Goal: Task Accomplishment & Management: Complete application form

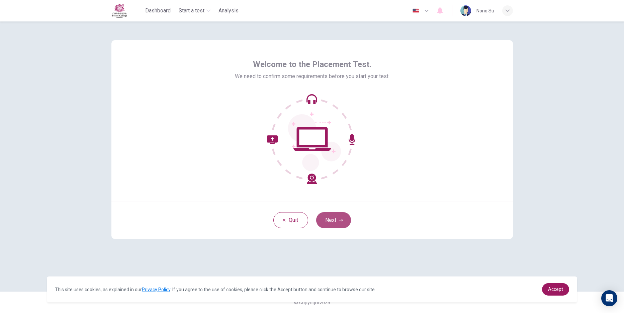
click at [323, 220] on button "Next" at bounding box center [333, 220] width 35 height 16
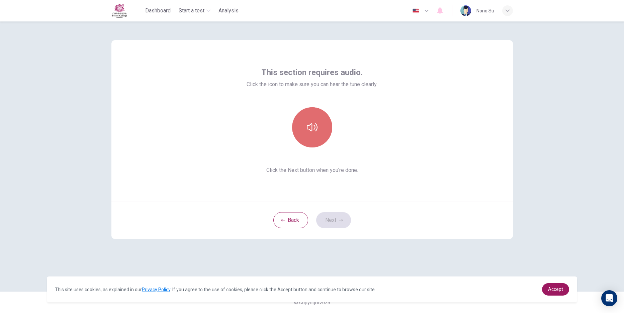
drag, startPoint x: 314, startPoint y: 131, endPoint x: 306, endPoint y: 113, distance: 18.9
click at [310, 138] on button "button" at bounding box center [312, 127] width 40 height 40
click at [341, 221] on icon "button" at bounding box center [341, 220] width 4 height 4
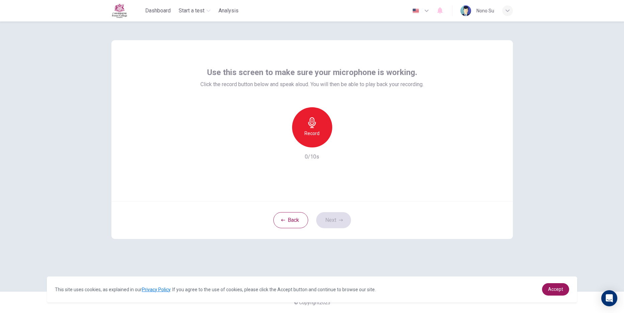
click at [317, 121] on icon "button" at bounding box center [312, 122] width 11 height 11
click at [340, 214] on button "Next" at bounding box center [333, 220] width 35 height 16
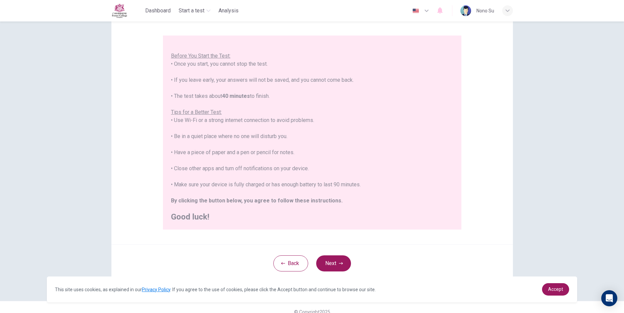
scroll to position [60, 0]
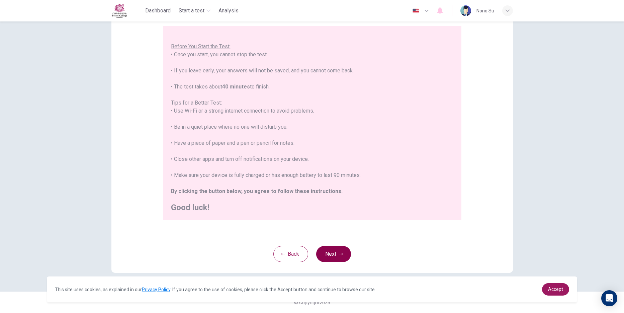
click at [334, 249] on button "Next" at bounding box center [333, 254] width 35 height 16
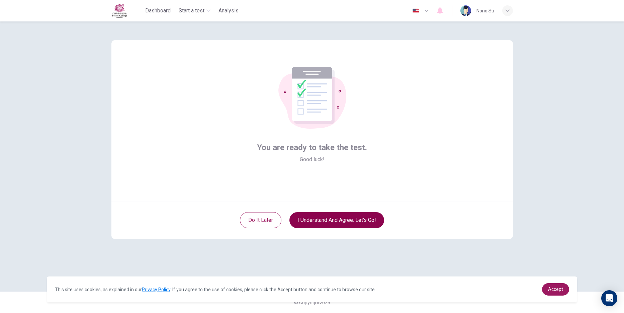
scroll to position [0, 0]
click at [329, 221] on button "I understand and agree. Let’s go!" at bounding box center [337, 220] width 95 height 16
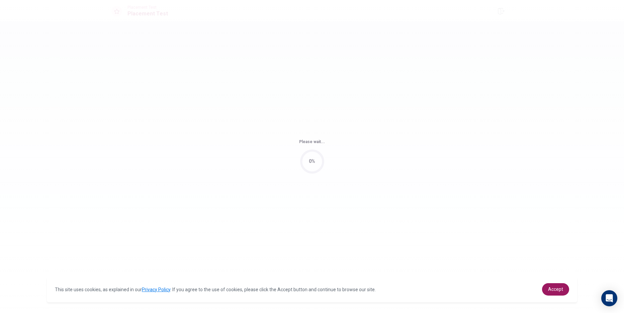
click at [327, 223] on div "Please wait... 0%" at bounding box center [312, 156] width 624 height 313
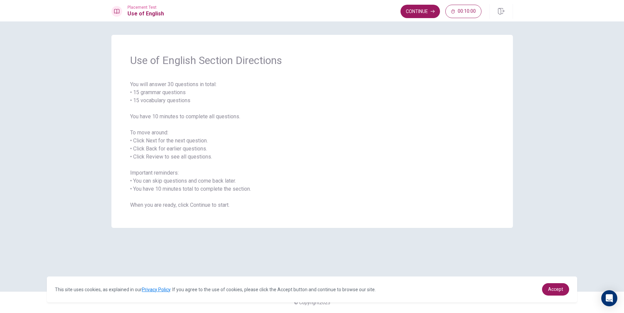
click at [385, 78] on div "Use of English Section Directions You will answer 30 questions in total: • 15 g…" at bounding box center [312, 131] width 402 height 193
click at [416, 13] on button "Continue" at bounding box center [421, 11] width 40 height 13
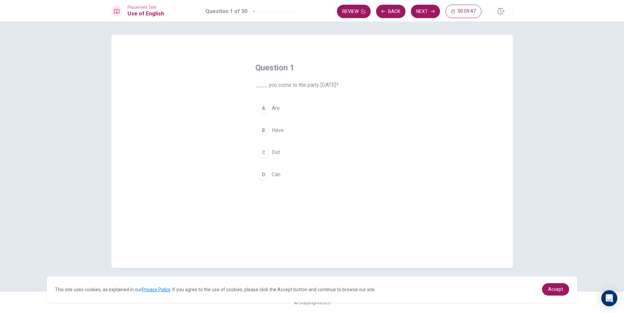
click at [274, 165] on div "A Are B Have C Did D Can" at bounding box center [312, 141] width 114 height 83
click at [277, 174] on span "Can" at bounding box center [276, 174] width 9 height 8
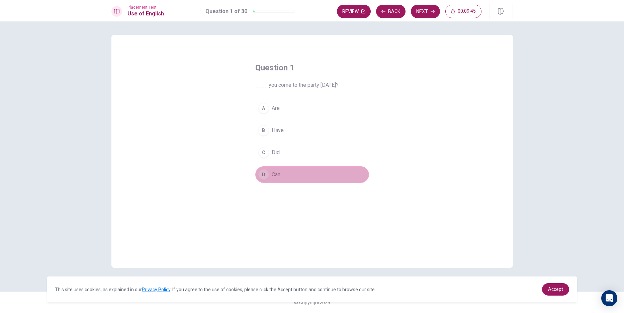
click at [277, 174] on span "Can" at bounding box center [276, 174] width 9 height 8
drag, startPoint x: 277, startPoint y: 174, endPoint x: 275, endPoint y: 92, distance: 81.4
click at [275, 92] on div "Question 1 ____ you come to the party [DATE]? A Are B Have C Did D Can" at bounding box center [312, 123] width 141 height 142
click at [262, 81] on span "____ you come to the party [DATE]?" at bounding box center [312, 85] width 114 height 8
click at [287, 167] on button "D Can" at bounding box center [312, 174] width 114 height 17
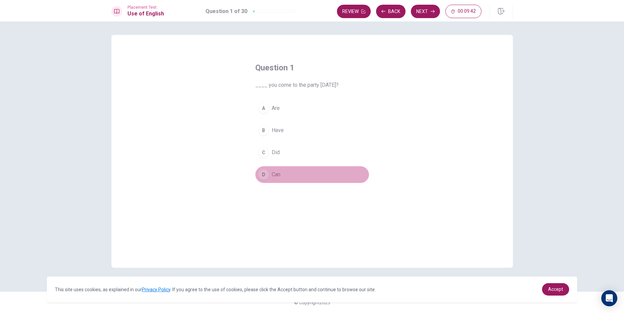
click at [287, 167] on button "D Can" at bounding box center [312, 174] width 114 height 17
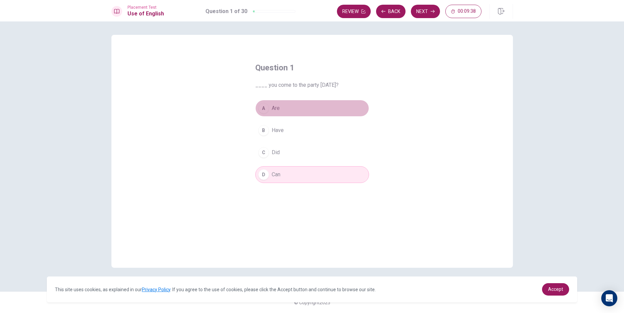
click at [314, 113] on button "A Are" at bounding box center [312, 108] width 114 height 17
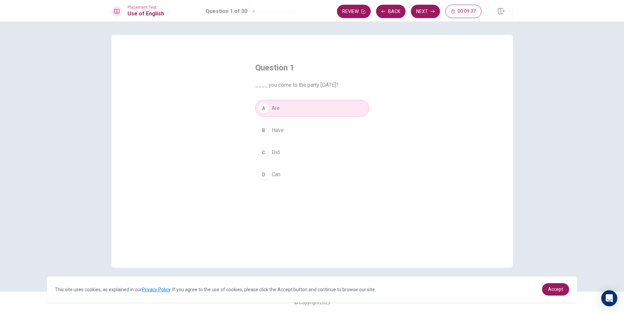
click at [306, 168] on button "D Can" at bounding box center [312, 174] width 114 height 17
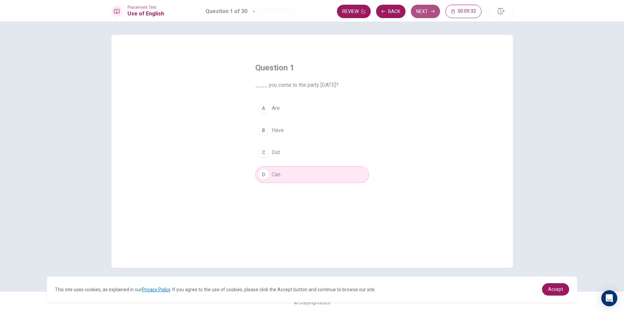
click at [421, 13] on button "Next" at bounding box center [425, 11] width 29 height 13
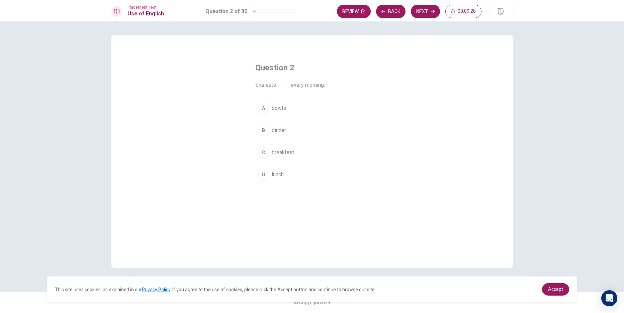
click at [281, 130] on span "dinner" at bounding box center [279, 130] width 14 height 8
click at [423, 10] on button "Next" at bounding box center [425, 11] width 29 height 13
click at [269, 179] on button "D did" at bounding box center [312, 174] width 114 height 17
click at [422, 8] on button "Next" at bounding box center [425, 11] width 29 height 13
click at [271, 176] on button "D does" at bounding box center [312, 174] width 114 height 17
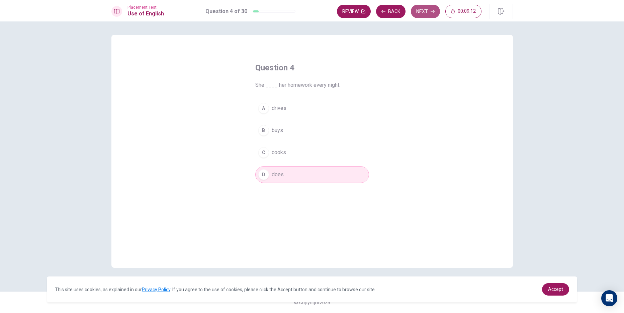
click at [422, 10] on button "Next" at bounding box center [425, 11] width 29 height 13
click at [268, 129] on div "B" at bounding box center [263, 130] width 11 height 11
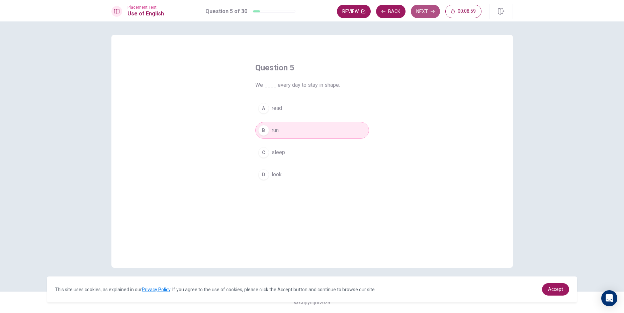
click at [423, 12] on button "Next" at bounding box center [425, 11] width 29 height 13
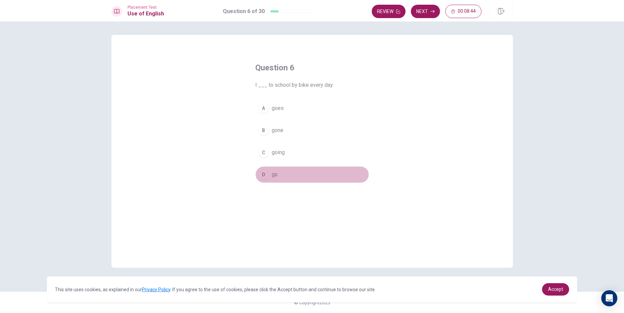
click at [269, 172] on button "D go" at bounding box center [312, 174] width 114 height 17
click at [434, 14] on button "Next" at bounding box center [425, 11] width 29 height 13
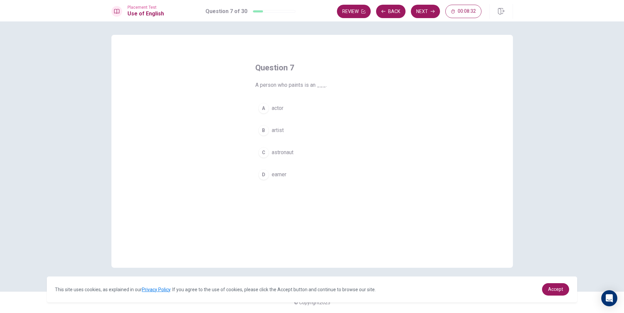
click at [267, 130] on div "B" at bounding box center [263, 130] width 11 height 11
click at [423, 15] on button "Next" at bounding box center [425, 11] width 29 height 13
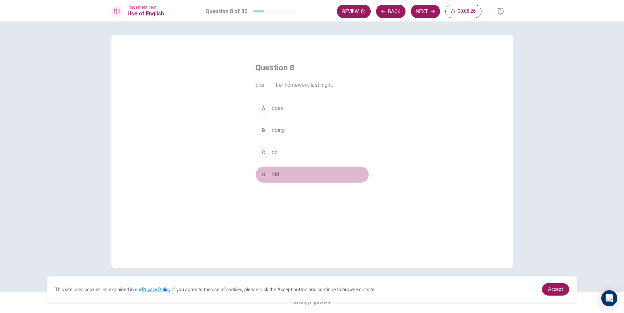
click at [286, 172] on button "D did" at bounding box center [312, 174] width 114 height 17
click at [422, 8] on button "Next" at bounding box center [425, 11] width 29 height 13
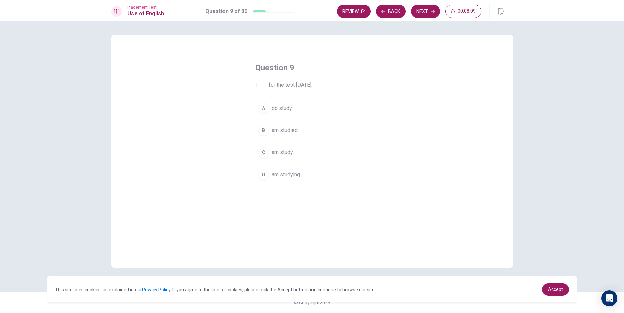
click at [284, 110] on span "do study" at bounding box center [282, 108] width 20 height 8
click at [426, 8] on button "Next" at bounding box center [425, 11] width 29 height 13
click at [289, 128] on span "cleaned" at bounding box center [281, 130] width 18 height 8
click at [428, 11] on button "Next" at bounding box center [425, 11] width 29 height 13
click at [289, 103] on button "A detailed story" at bounding box center [312, 108] width 114 height 17
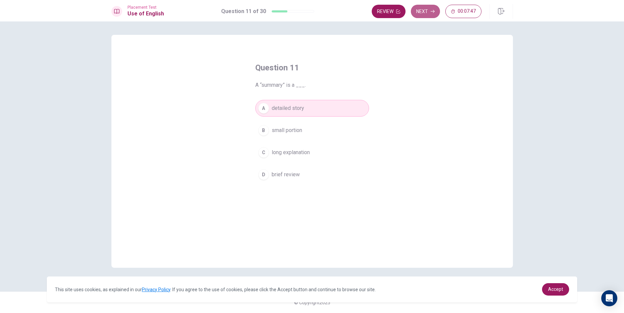
click at [424, 14] on button "Next" at bounding box center [425, 11] width 29 height 13
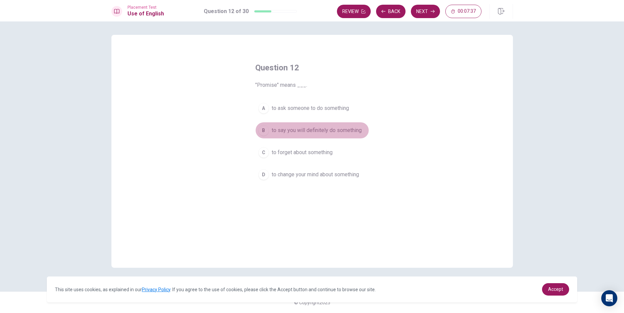
drag, startPoint x: 282, startPoint y: 134, endPoint x: 282, endPoint y: 127, distance: 7.0
click at [280, 133] on span "to say you will definitely do something" at bounding box center [317, 130] width 90 height 8
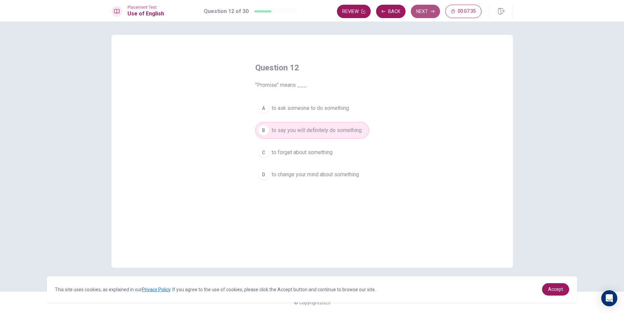
click at [428, 12] on button "Next" at bounding box center [425, 11] width 29 height 13
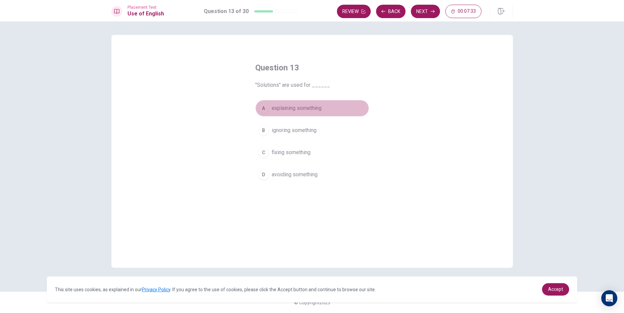
click at [272, 109] on span "explaining something" at bounding box center [297, 108] width 50 height 8
click at [428, 14] on button "Next" at bounding box center [425, 11] width 29 height 13
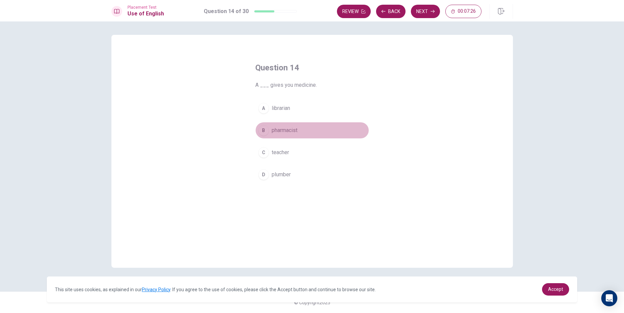
click at [285, 125] on button "B pharmacist" at bounding box center [312, 130] width 114 height 17
click at [420, 7] on button "Next" at bounding box center [425, 11] width 29 height 13
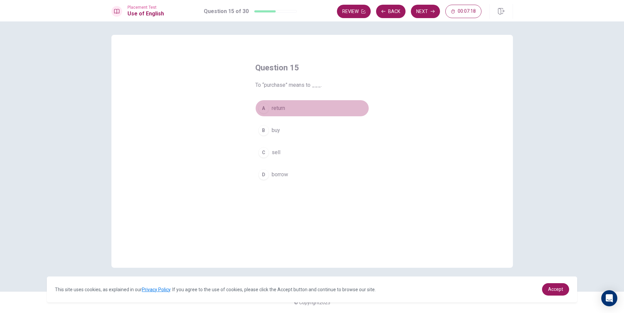
click at [287, 109] on button "A return" at bounding box center [312, 108] width 114 height 17
click at [424, 10] on button "Next" at bounding box center [425, 11] width 29 height 13
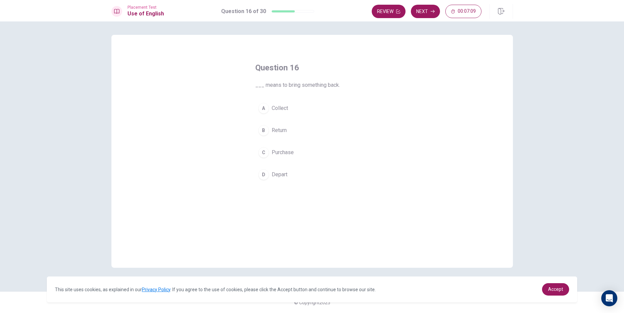
click at [283, 175] on span "Depart" at bounding box center [280, 174] width 16 height 8
click at [429, 6] on button "Next" at bounding box center [425, 11] width 29 height 13
click at [265, 110] on div "A" at bounding box center [263, 108] width 11 height 11
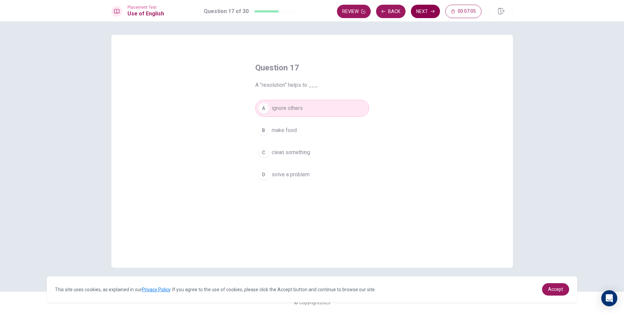
click at [424, 11] on button "Next" at bounding box center [425, 11] width 29 height 13
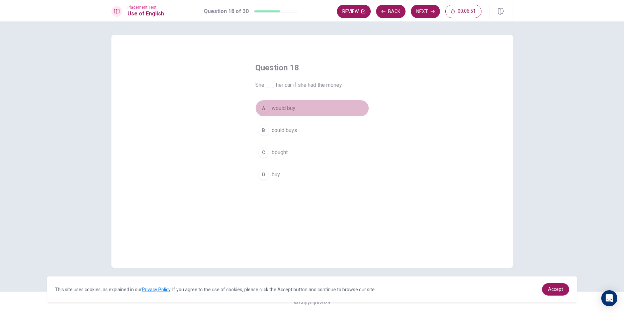
click at [298, 112] on button "A would buy" at bounding box center [312, 108] width 114 height 17
click at [429, 4] on div "Placement Test Use of English Question 18 of 30 Review Back Next 00:06:50" at bounding box center [312, 10] width 624 height 21
click at [419, 13] on button "Next" at bounding box center [425, 11] width 29 height 13
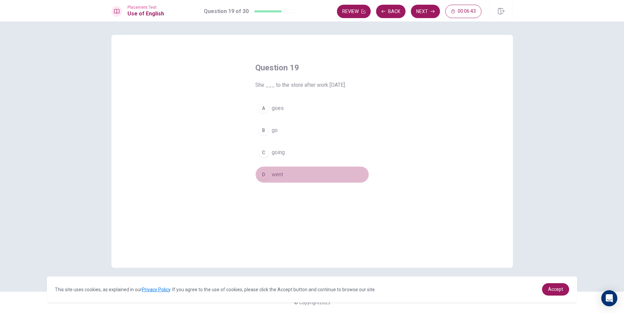
click at [284, 169] on button "D went" at bounding box center [312, 174] width 114 height 17
click at [432, 7] on button "Next" at bounding box center [425, 11] width 29 height 13
click at [281, 169] on button "D was sent" at bounding box center [312, 174] width 114 height 17
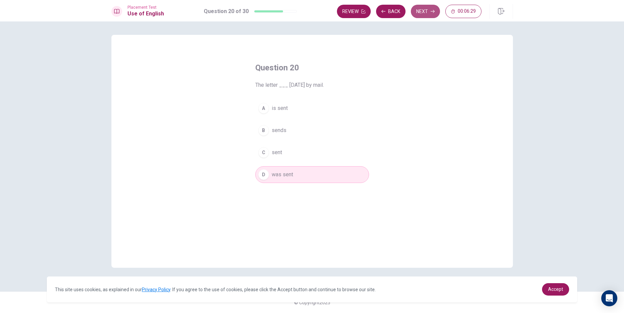
click at [426, 12] on button "Next" at bounding box center [425, 11] width 29 height 13
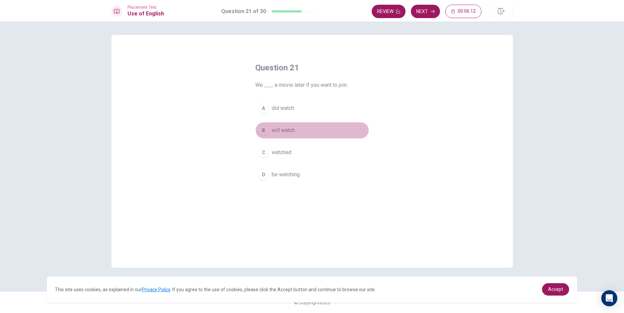
drag, startPoint x: 292, startPoint y: 130, endPoint x: 298, endPoint y: 124, distance: 8.5
click at [293, 129] on span "will watch" at bounding box center [283, 130] width 23 height 8
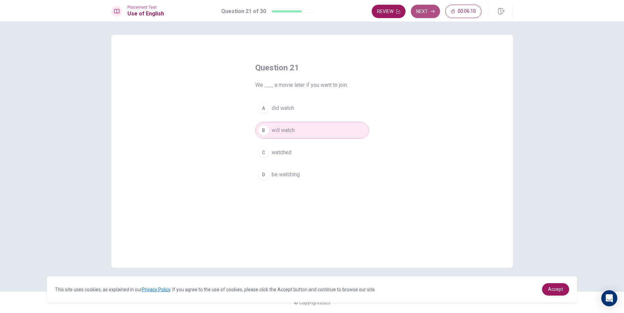
click at [434, 16] on button "Next" at bounding box center [425, 11] width 29 height 13
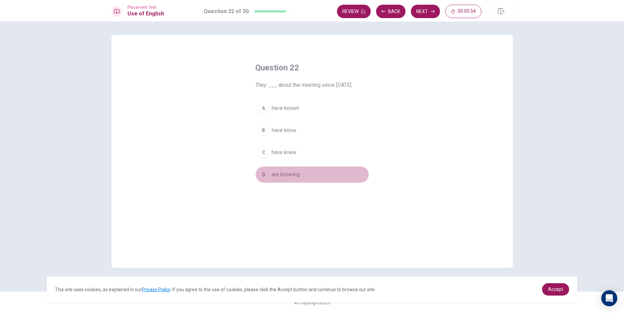
click at [287, 177] on span "are knowing" at bounding box center [286, 174] width 28 height 8
click at [418, 7] on button "Next" at bounding box center [425, 11] width 29 height 13
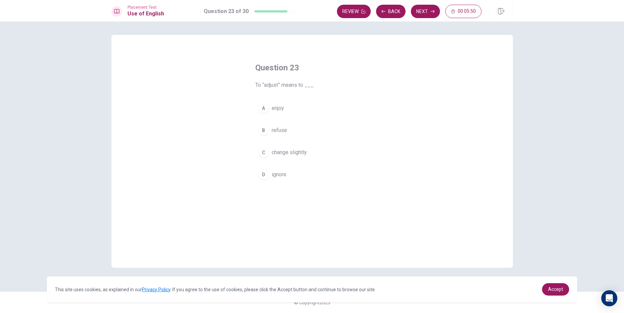
click at [278, 129] on span "refuse" at bounding box center [279, 130] width 15 height 8
click at [421, 16] on button "Next" at bounding box center [425, 11] width 29 height 13
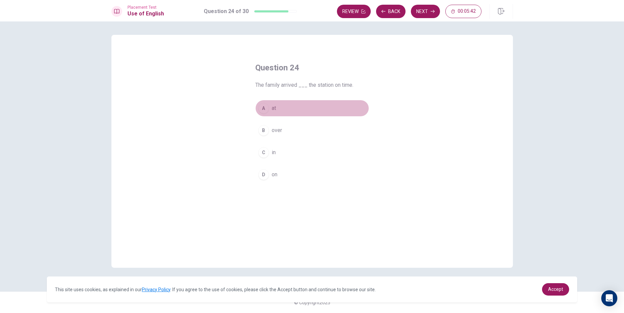
click at [274, 110] on span "at" at bounding box center [274, 108] width 4 height 8
click at [434, 10] on icon "button" at bounding box center [433, 11] width 4 height 3
click at [283, 104] on button "A were able" at bounding box center [312, 108] width 114 height 17
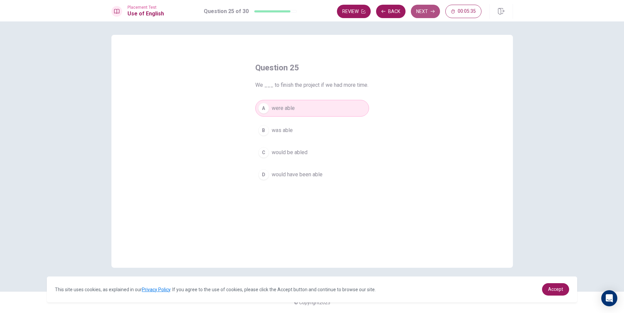
click at [426, 10] on button "Next" at bounding box center [425, 11] width 29 height 13
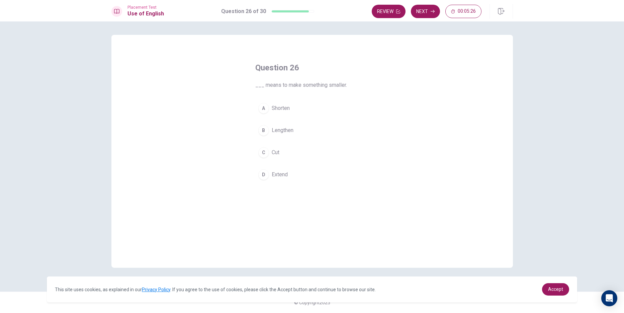
click at [285, 150] on button "C Cut" at bounding box center [312, 152] width 114 height 17
click at [429, 11] on button "Next" at bounding box center [425, 11] width 29 height 13
click at [429, 11] on div "Review Next 00:05:25" at bounding box center [427, 11] width 110 height 13
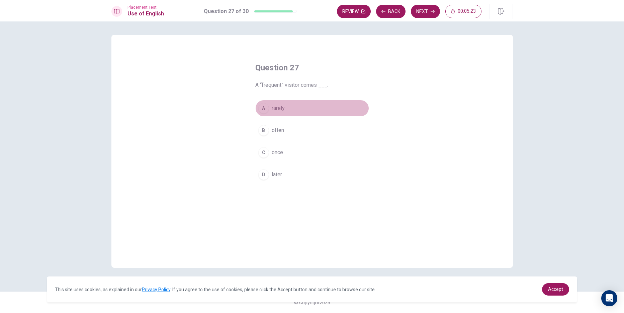
click at [276, 107] on span "rarely" at bounding box center [278, 108] width 13 height 8
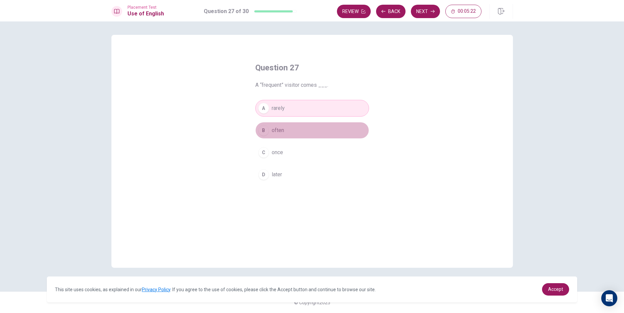
click at [282, 125] on button "B often" at bounding box center [312, 130] width 114 height 17
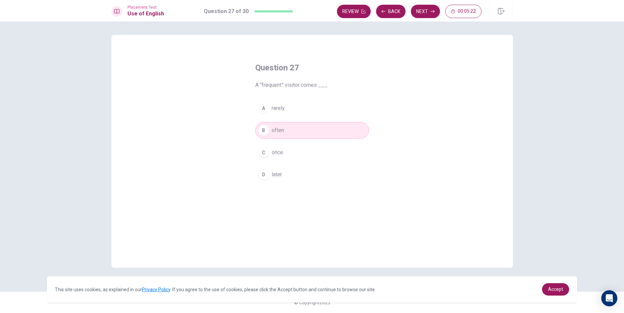
click at [282, 139] on div "A rarely B often C once D later" at bounding box center [312, 141] width 114 height 83
click at [282, 161] on div "A rarely B often C once D later" at bounding box center [312, 141] width 114 height 83
click at [281, 149] on span "once" at bounding box center [277, 152] width 11 height 8
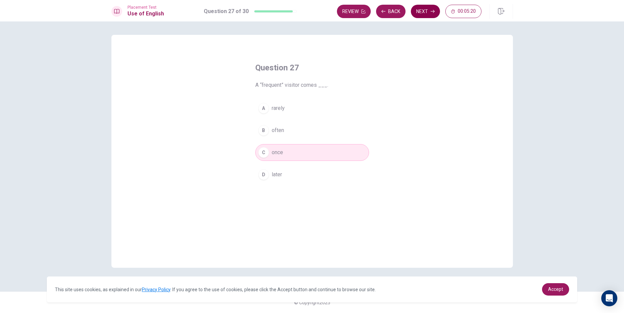
click at [425, 12] on button "Next" at bounding box center [425, 11] width 29 height 13
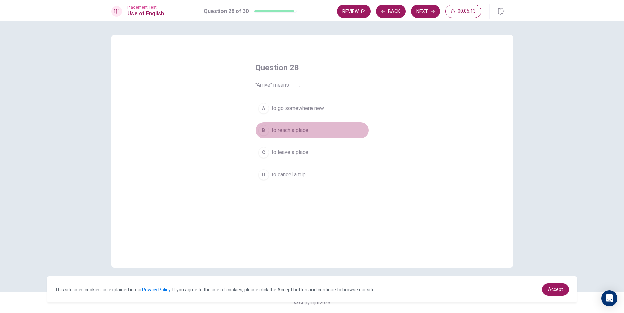
click at [274, 130] on span "to reach a place" at bounding box center [290, 130] width 37 height 8
click at [425, 9] on button "Next" at bounding box center [425, 11] width 29 height 13
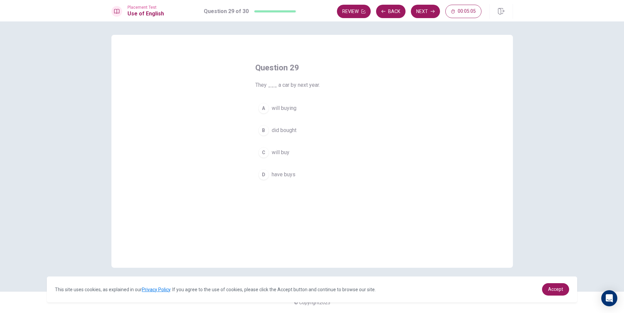
click at [300, 104] on button "A will buying" at bounding box center [312, 108] width 114 height 17
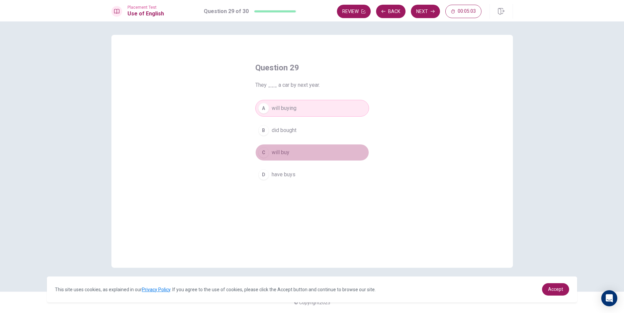
click at [287, 154] on span "will buy" at bounding box center [281, 152] width 18 height 8
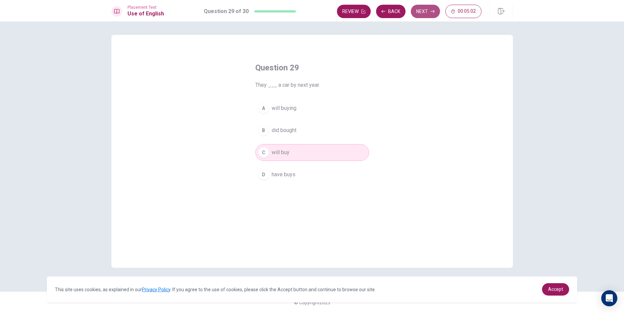
click at [422, 6] on button "Next" at bounding box center [425, 11] width 29 height 13
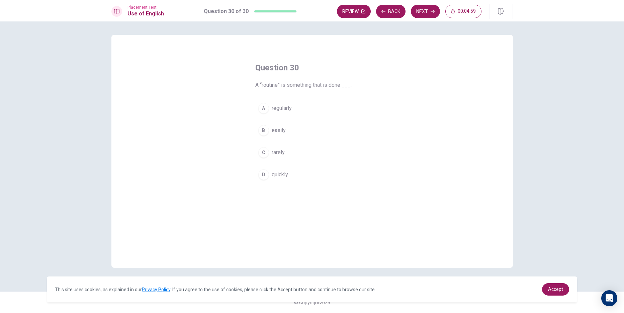
click at [300, 92] on div "Question 30 A “routine” is something that is done ___. A regularly B easily C r…" at bounding box center [312, 123] width 141 height 142
click at [303, 99] on div "Question 30 A “routine” is something that is done ___. A regularly B easily C r…" at bounding box center [312, 123] width 141 height 142
click at [306, 105] on button "A regularly" at bounding box center [312, 108] width 114 height 17
click at [424, 13] on button "Next" at bounding box center [425, 11] width 29 height 13
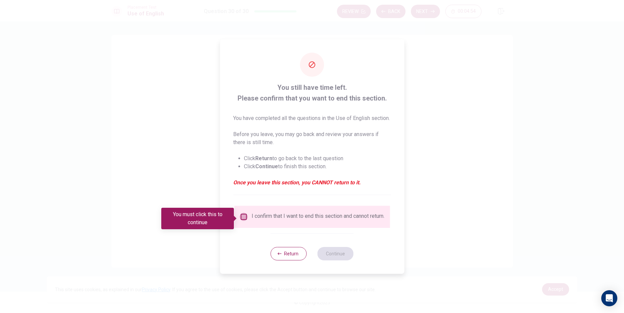
click at [245, 216] on input "You must click this to continue" at bounding box center [244, 217] width 8 height 8
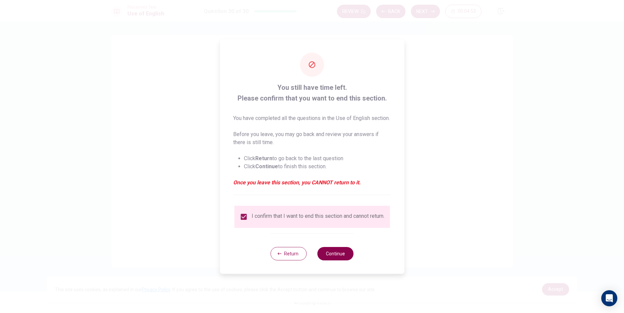
click at [327, 260] on button "Continue" at bounding box center [336, 253] width 36 height 13
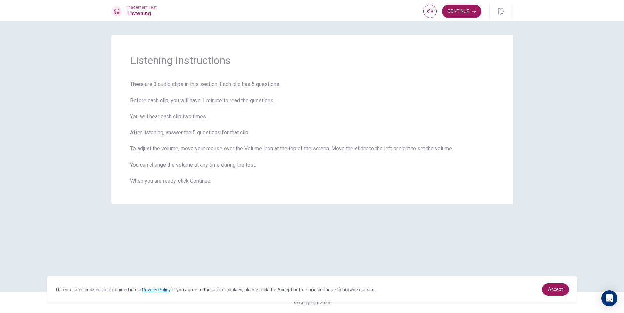
click at [514, 199] on div "Listening Instructions There are 3 audio clips in this section. Each clip has 5…" at bounding box center [312, 156] width 423 height 243
click at [470, 14] on button "Continue" at bounding box center [462, 11] width 40 height 13
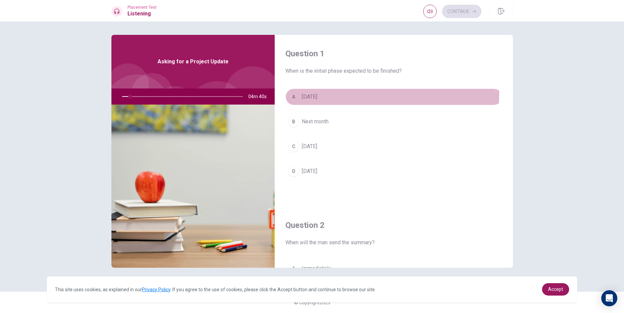
click at [298, 92] on button "A [DATE]" at bounding box center [394, 96] width 217 height 17
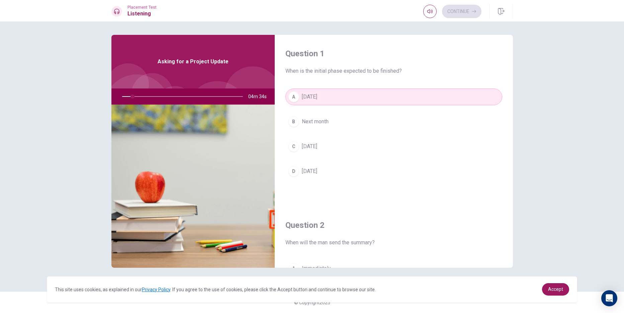
click at [136, 95] on div at bounding box center [181, 96] width 134 height 16
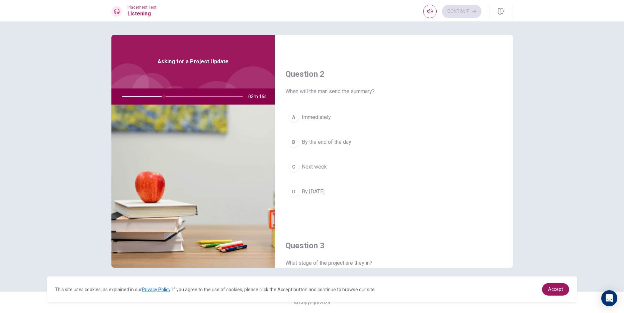
scroll to position [167, 0]
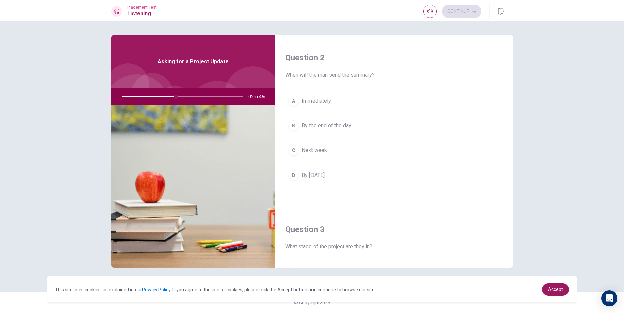
click at [308, 128] on span "By the end of the day" at bounding box center [327, 126] width 50 height 8
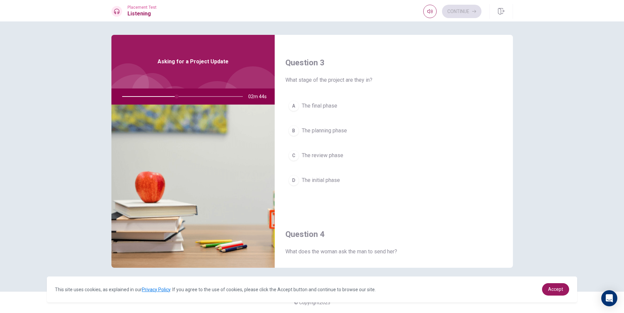
scroll to position [335, 0]
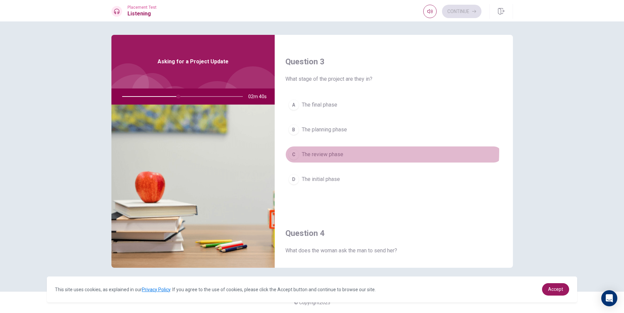
click at [330, 151] on span "The review phase" at bounding box center [323, 154] width 42 height 8
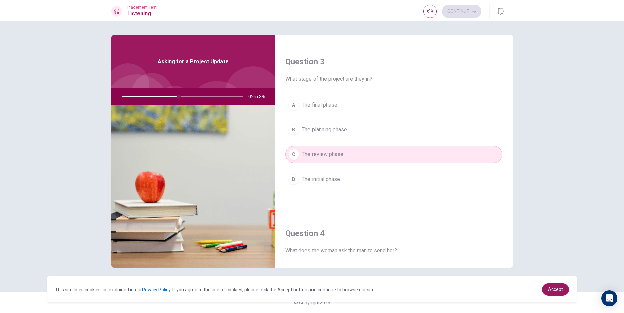
scroll to position [469, 0]
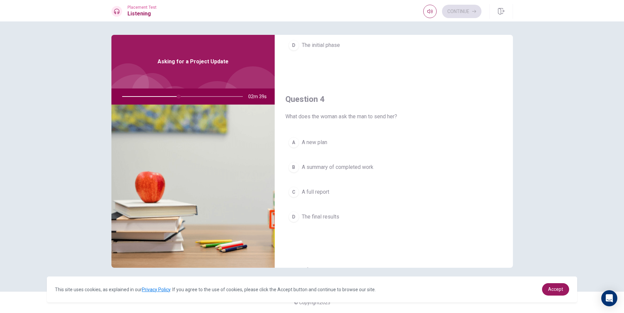
click at [330, 141] on button "A A new plan" at bounding box center [394, 142] width 217 height 17
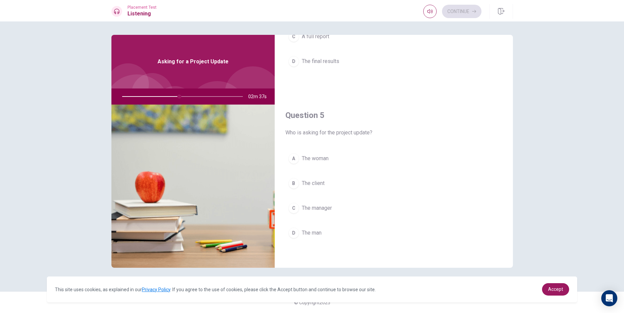
scroll to position [624, 0]
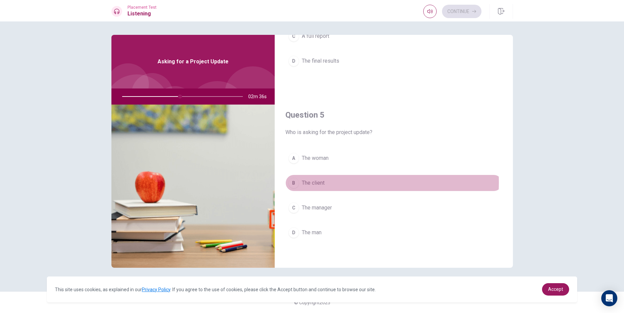
click at [342, 182] on button "B The client" at bounding box center [394, 182] width 217 height 17
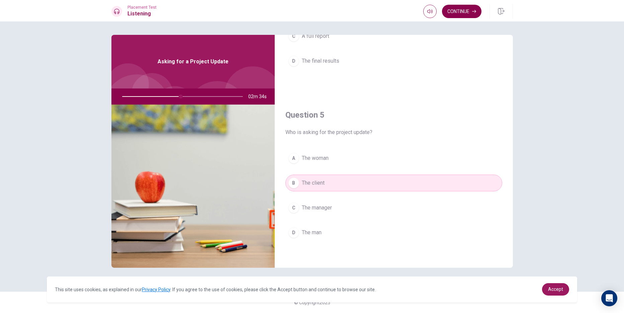
click at [473, 7] on button "Continue" at bounding box center [462, 11] width 40 height 13
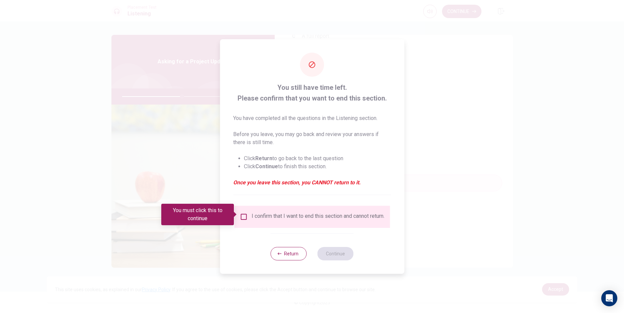
click at [243, 219] on div "I confirm that I want to end this section and cannot return." at bounding box center [312, 217] width 145 height 8
click at [245, 217] on input "You must click this to continue" at bounding box center [244, 217] width 8 height 8
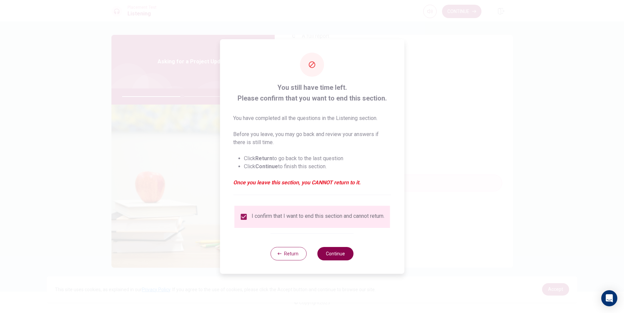
click at [338, 256] on button "Continue" at bounding box center [336, 253] width 36 height 13
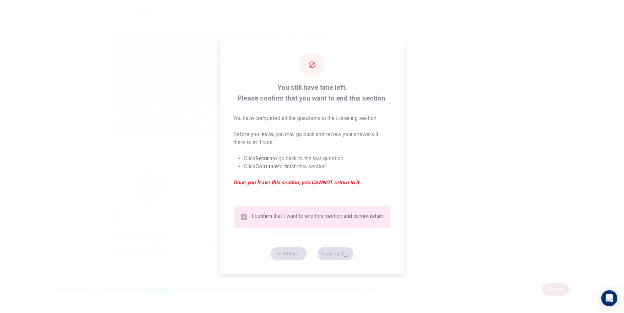
type input "51"
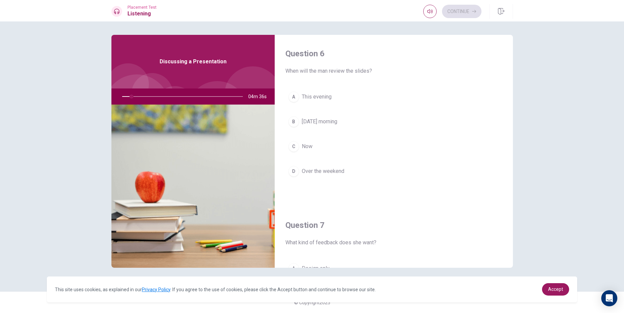
click at [307, 92] on button "A This evening" at bounding box center [394, 96] width 217 height 17
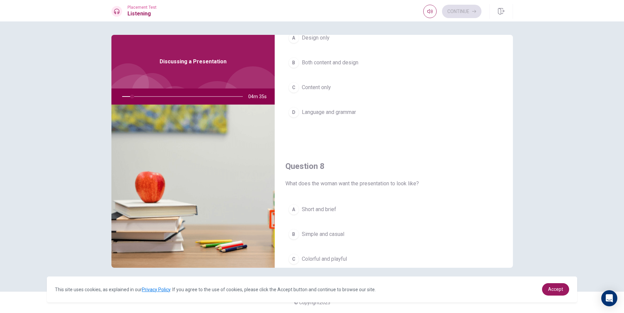
scroll to position [234, 0]
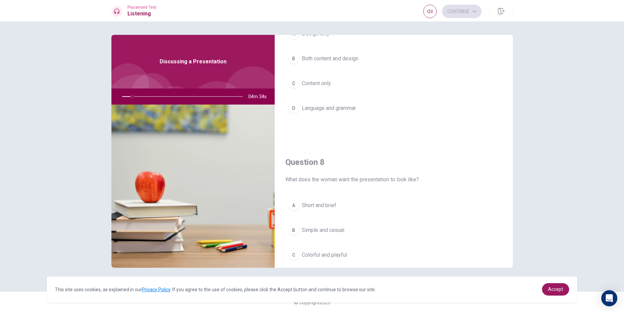
click at [307, 92] on div "A Design only B Both content and design C Content only D Language and grammar" at bounding box center [394, 77] width 217 height 104
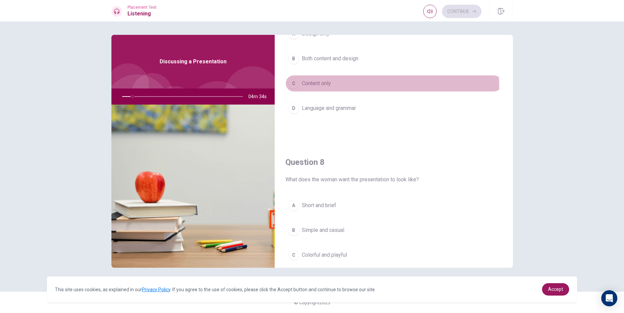
click at [313, 87] on span "Content only" at bounding box center [316, 83] width 29 height 8
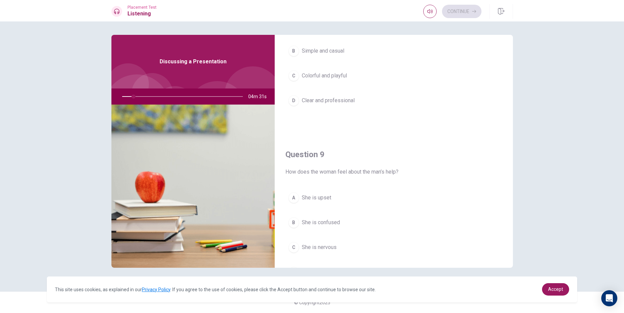
scroll to position [402, 0]
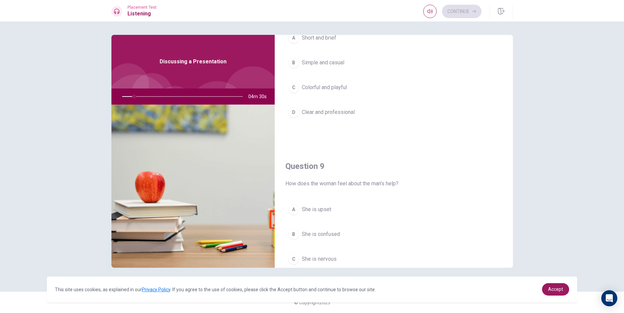
click at [324, 66] on span "Simple and casual" at bounding box center [323, 63] width 43 height 8
click at [298, 95] on div "C" at bounding box center [294, 91] width 11 height 11
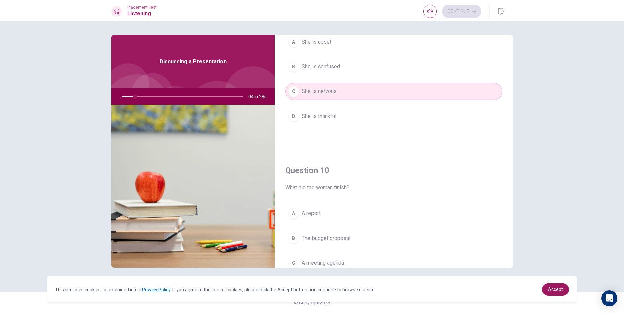
scroll to position [624, 0]
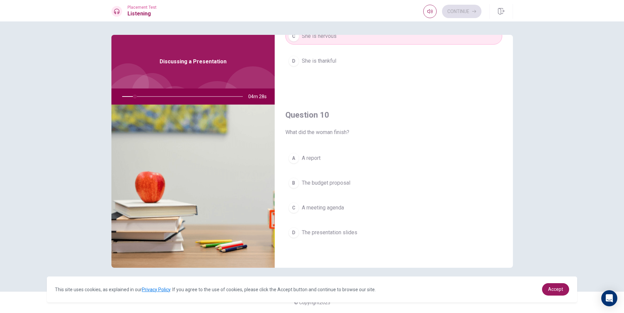
click at [298, 157] on div "A" at bounding box center [294, 158] width 11 height 11
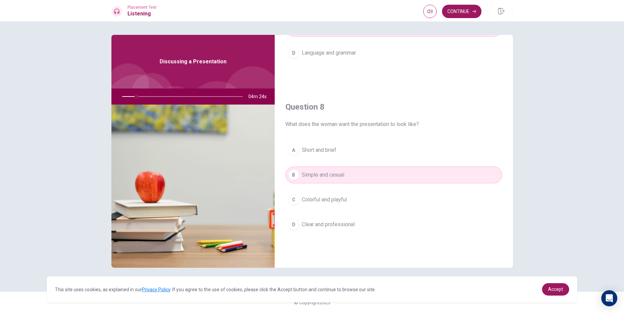
scroll to position [156, 0]
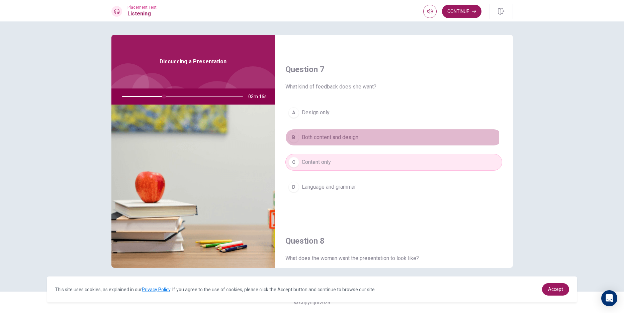
click at [326, 142] on button "B Both content and design" at bounding box center [394, 137] width 217 height 17
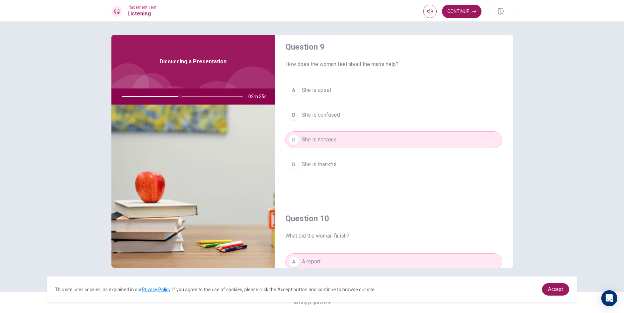
scroll to position [524, 0]
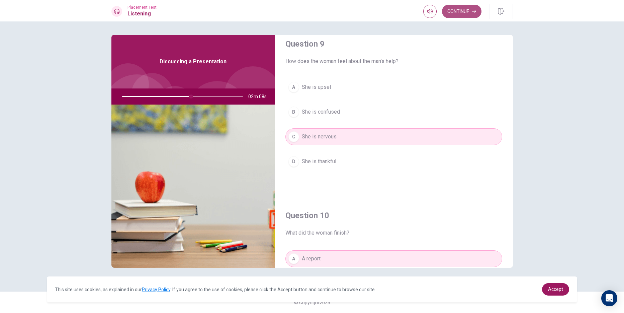
click at [463, 11] on button "Continue" at bounding box center [462, 11] width 40 height 13
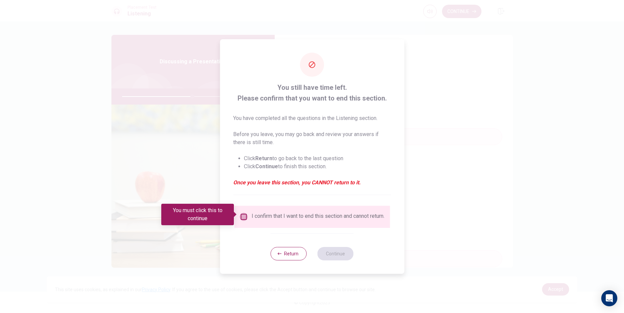
click at [245, 214] on input "You must click this to continue" at bounding box center [244, 217] width 8 height 8
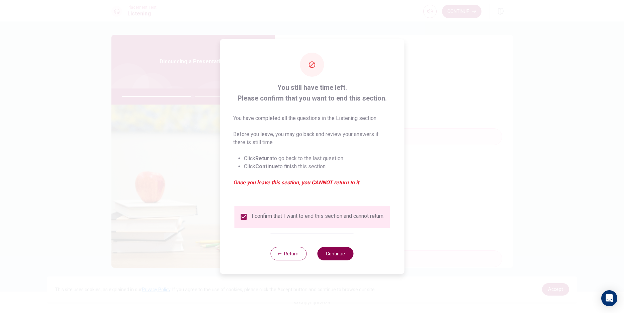
click at [332, 259] on button "Continue" at bounding box center [336, 253] width 36 height 13
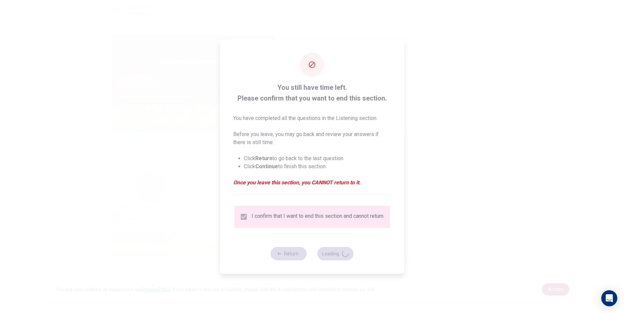
type input "59"
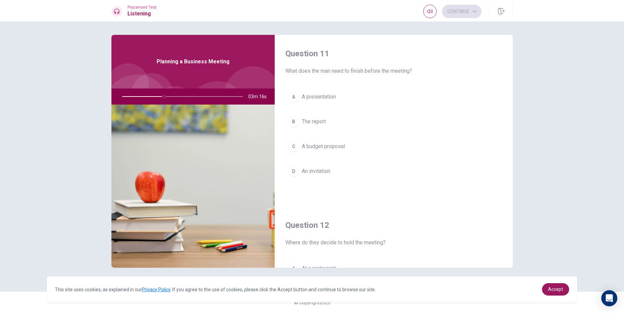
click at [328, 95] on span "A presentation" at bounding box center [319, 97] width 34 height 8
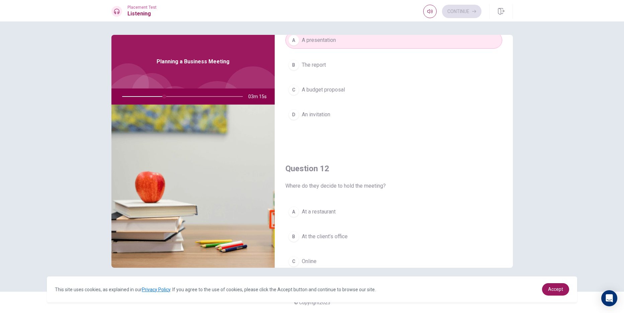
scroll to position [100, 0]
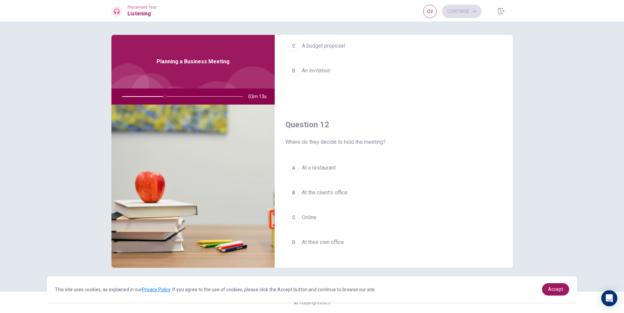
click at [339, 188] on button "B At the client’s office" at bounding box center [394, 192] width 217 height 17
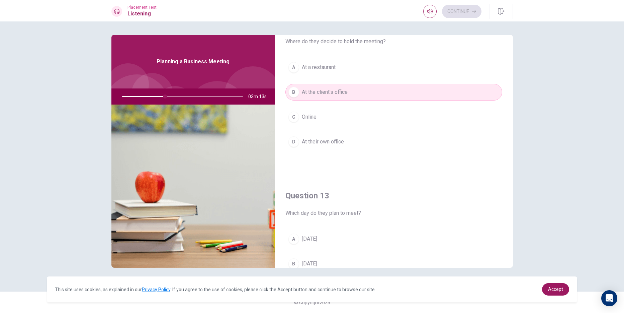
scroll to position [335, 0]
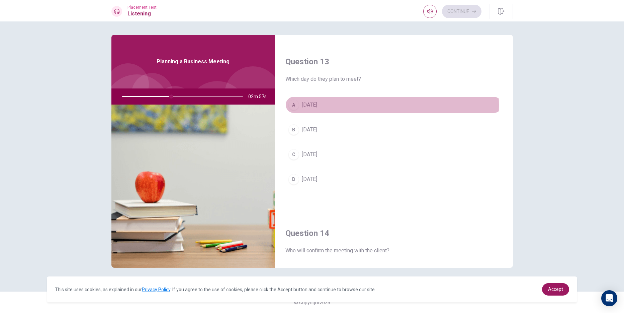
click at [325, 105] on button "A [DATE]" at bounding box center [394, 104] width 217 height 17
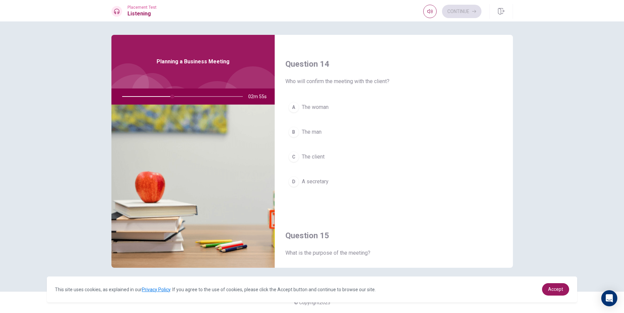
scroll to position [536, 0]
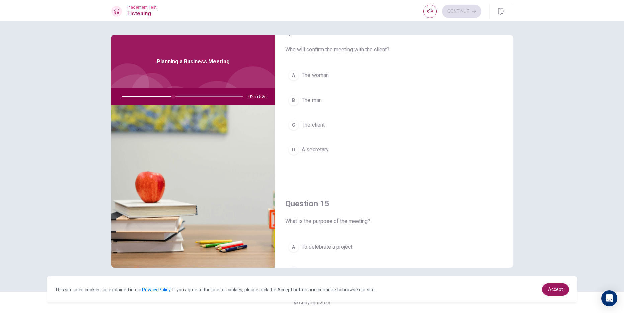
click at [327, 94] on button "B The man" at bounding box center [394, 100] width 217 height 17
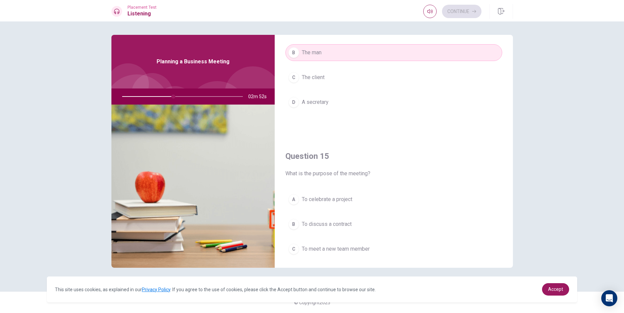
scroll to position [624, 0]
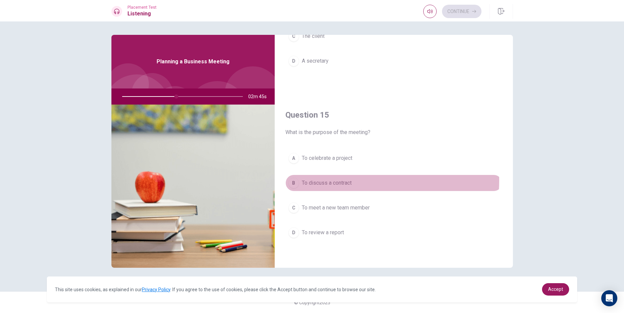
click at [337, 180] on span "To discuss a contract" at bounding box center [327, 183] width 50 height 8
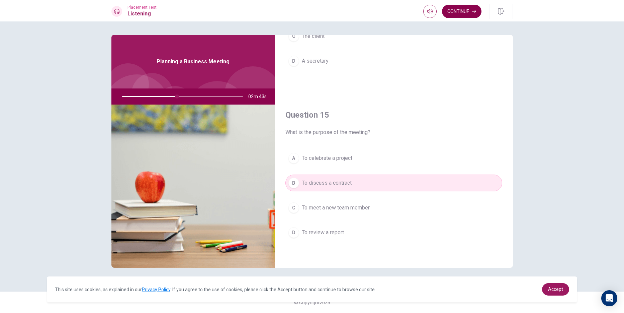
click at [457, 13] on button "Continue" at bounding box center [462, 11] width 40 height 13
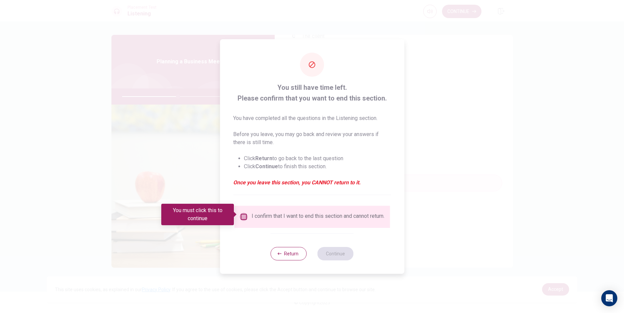
click at [240, 215] on input "You must click this to continue" at bounding box center [244, 217] width 8 height 8
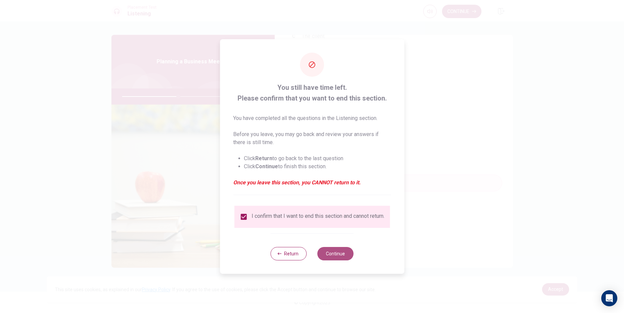
click at [330, 255] on button "Continue" at bounding box center [336, 253] width 36 height 13
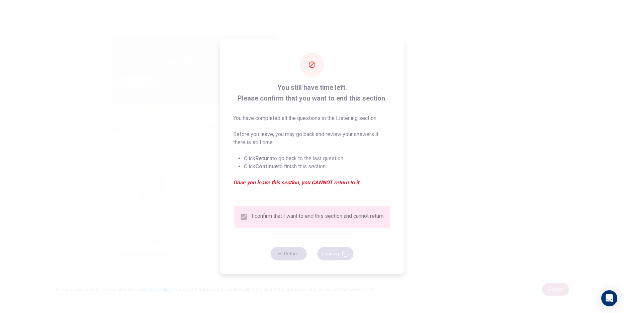
type input "48"
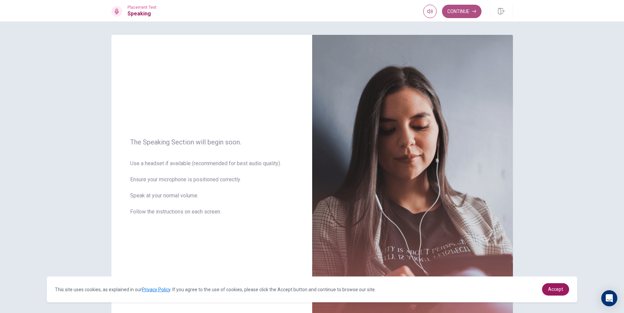
click at [465, 12] on button "Continue" at bounding box center [462, 11] width 40 height 13
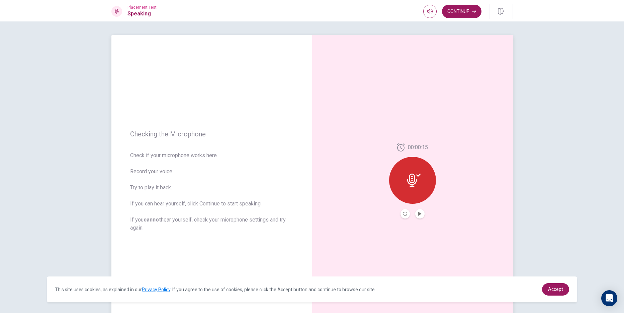
click at [419, 210] on button "Play Audio" at bounding box center [419, 213] width 9 height 9
click at [419, 210] on button "Pause Audio" at bounding box center [419, 213] width 9 height 9
click at [473, 13] on icon "button" at bounding box center [474, 11] width 4 height 4
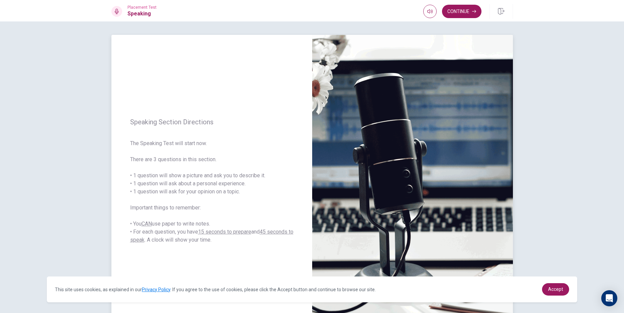
scroll to position [49, 0]
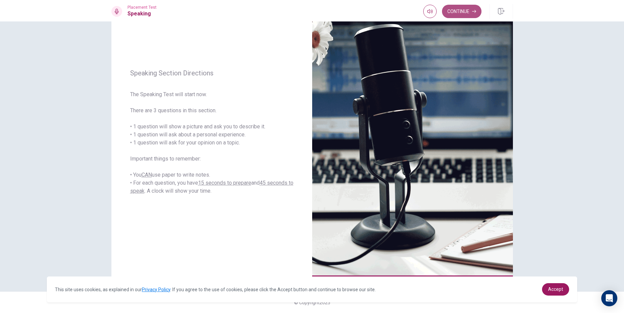
click at [464, 14] on button "Continue" at bounding box center [462, 11] width 40 height 13
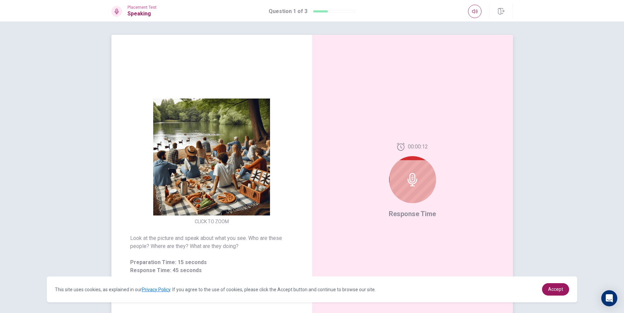
click at [421, 178] on div at bounding box center [412, 179] width 47 height 47
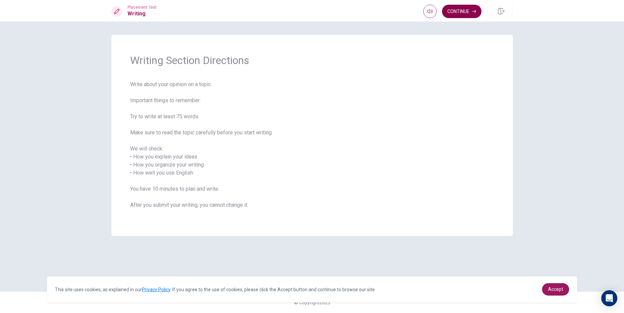
click at [452, 15] on button "Continue" at bounding box center [462, 11] width 40 height 13
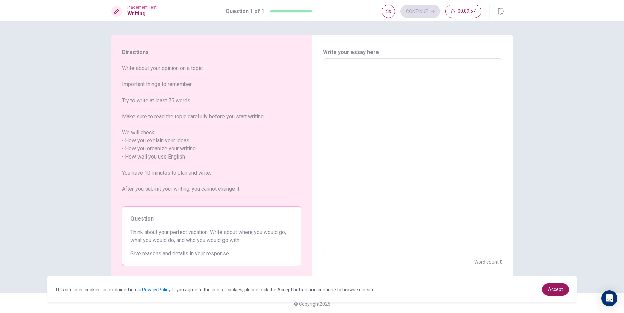
click at [332, 63] on div "x ​" at bounding box center [412, 156] width 179 height 197
type textarea "r"
type textarea "x"
type textarea "rk"
type textarea "x"
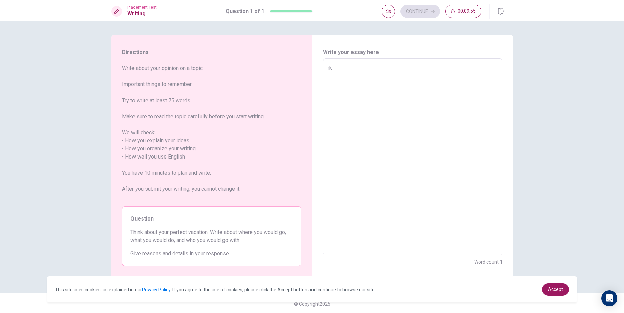
type textarea "rkg"
type textarea "x"
type textarea "rkgm"
type textarea "x"
type textarea "rkgmr"
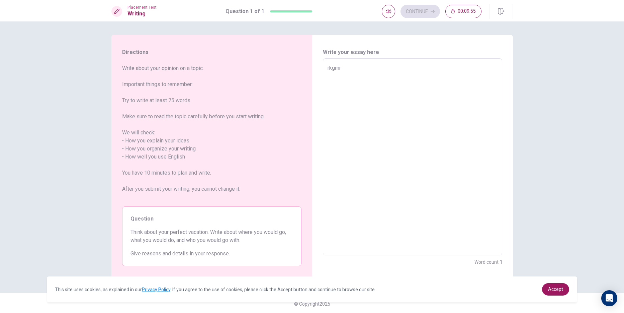
type textarea "x"
type textarea "rkgm"
type textarea "x"
type textarea "rkg"
type textarea "x"
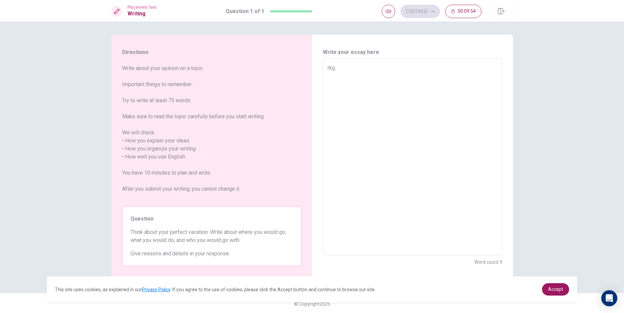
type textarea "rk"
type textarea "x"
type textarea "r"
type textarea "x"
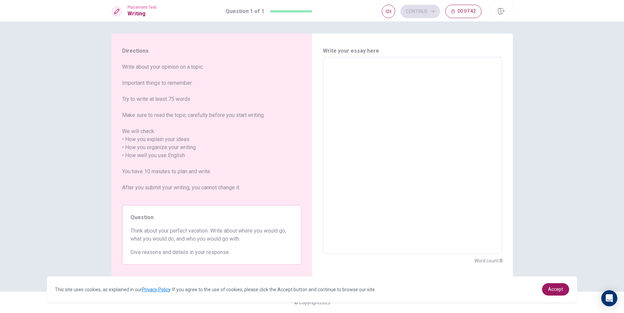
type textarea "i"
type textarea "x"
type textarea "if"
type textarea "x"
type textarea "if"
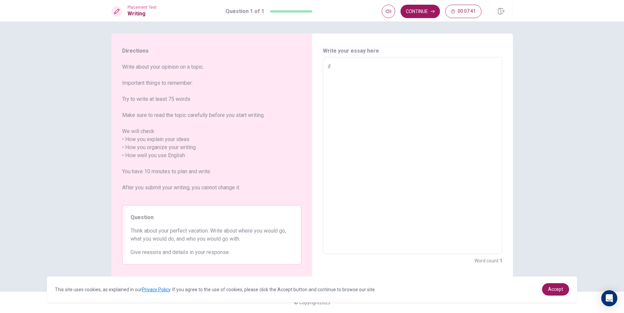
type textarea "x"
type textarea "if i"
type textarea "x"
type textarea "if"
type textarea "x"
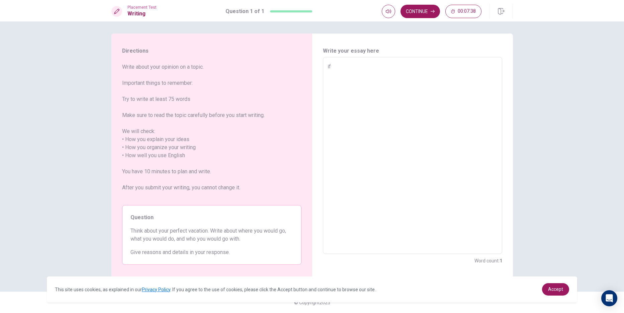
type textarea "if I"
type textarea "x"
type textarea "if Iw"
type textarea "x"
type textarea "if Iwa"
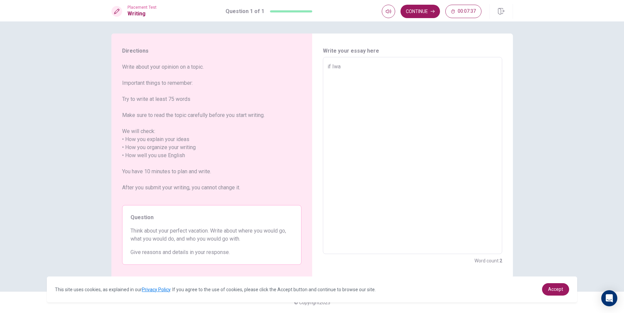
type textarea "x"
type textarea "if [PERSON_NAME]"
type textarea "x"
type textarea "if Iwang"
type textarea "x"
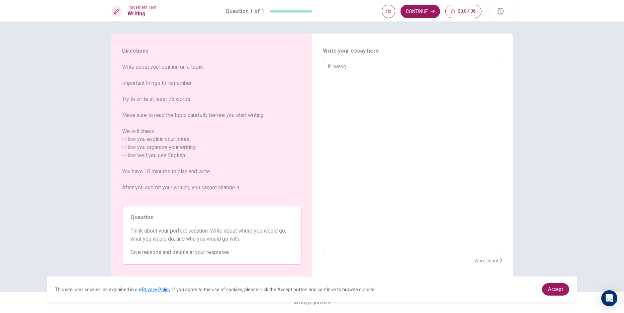
type textarea "if [PERSON_NAME]"
type textarea "x"
type textarea "if Iwa"
type textarea "x"
type textarea "if Iw"
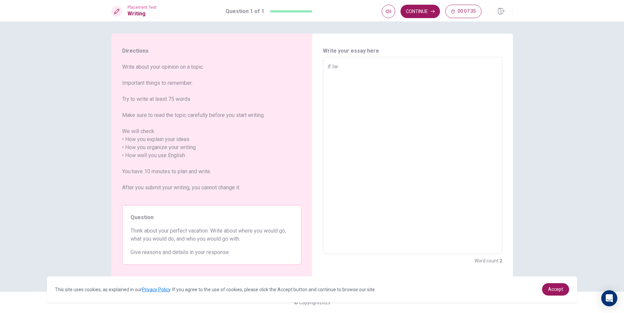
type textarea "x"
type textarea "if I"
type textarea "x"
type textarea "if I"
type textarea "x"
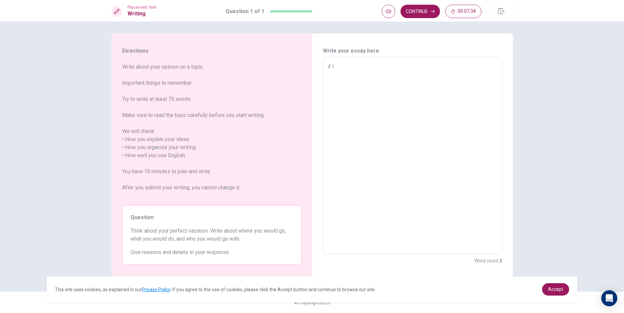
type textarea "if I w"
type textarea "x"
type textarea "if I wa"
type textarea "x"
type textarea "if I wan"
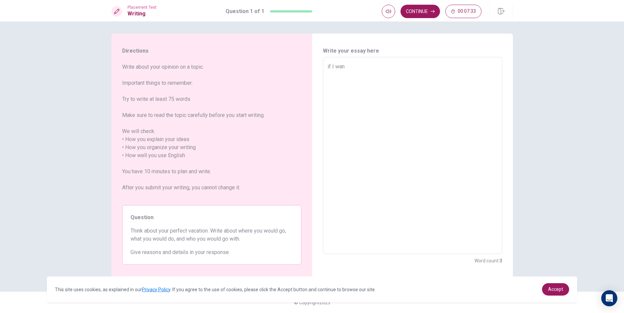
type textarea "x"
type textarea "if I wang"
type textarea "x"
type textarea "if I wangt"
type textarea "x"
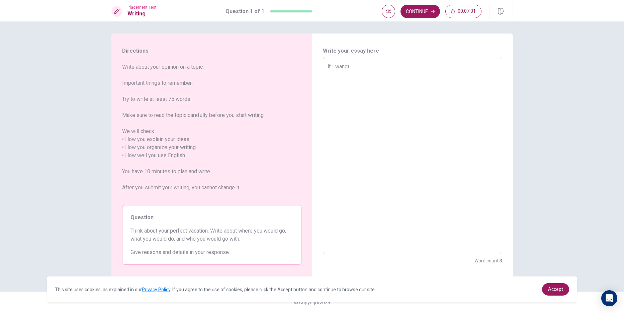
type textarea "if I wang"
type textarea "x"
type textarea "if I wan"
type textarea "x"
type textarea "if I want"
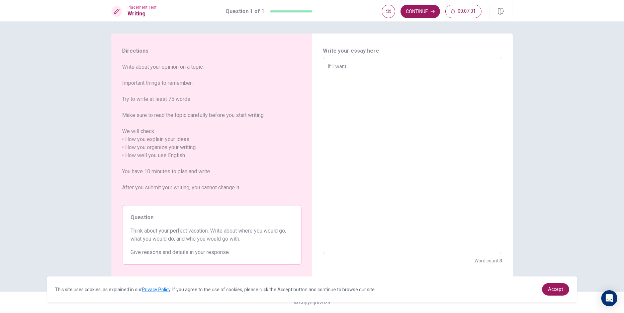
type textarea "x"
type textarea "if I want"
type textarea "x"
type textarea "if I want t"
type textarea "x"
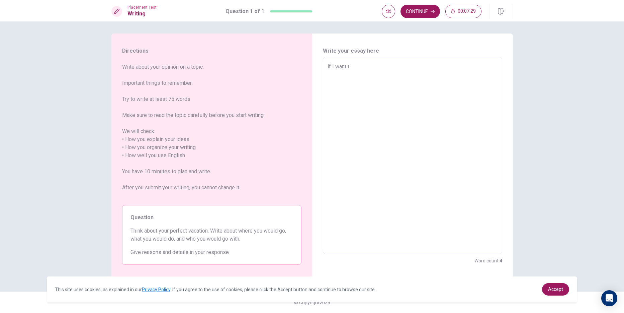
type textarea "if I want to"
type textarea "x"
type textarea "if I want to"
type textarea "x"
type textarea "if I want to a"
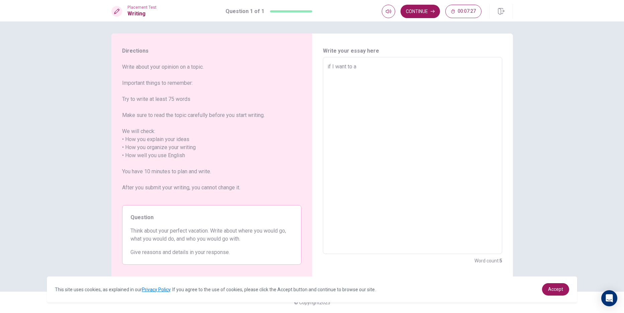
type textarea "x"
type textarea "if I want to"
type textarea "x"
type textarea "if I want to m"
type textarea "x"
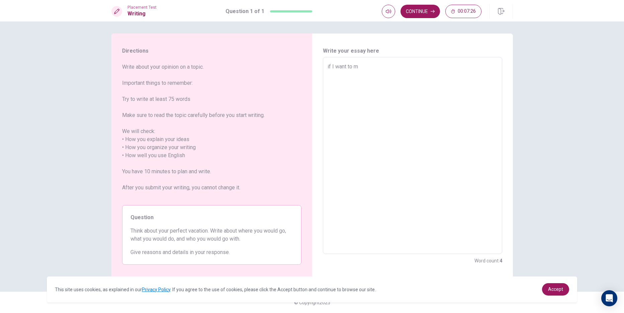
type textarea "if I want to ma"
type textarea "x"
type textarea "if I want to mak"
type textarea "x"
type textarea "if I want to make"
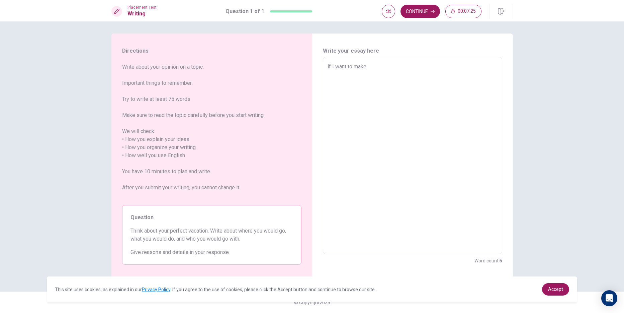
type textarea "x"
type textarea "if I want to make"
type textarea "x"
type textarea "if I want to make a"
type textarea "x"
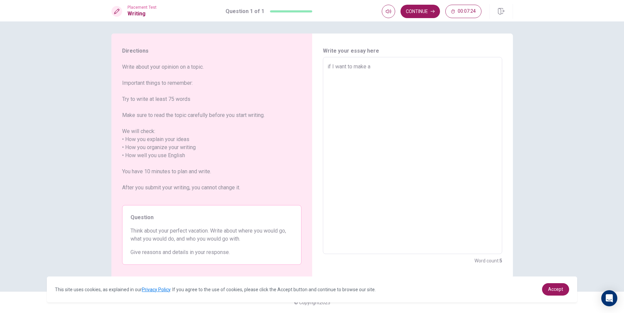
type textarea "if I want to make a"
type textarea "x"
type textarea "if I want to make a p"
type textarea "x"
type textarea "if I want to make a pi"
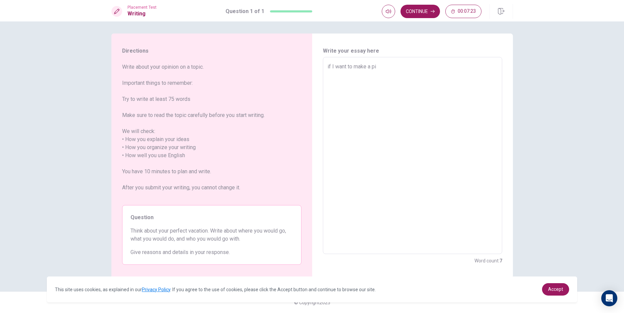
type textarea "x"
type textarea "if I want to make a pic"
type textarea "x"
type textarea "if I want to make a picn"
type textarea "x"
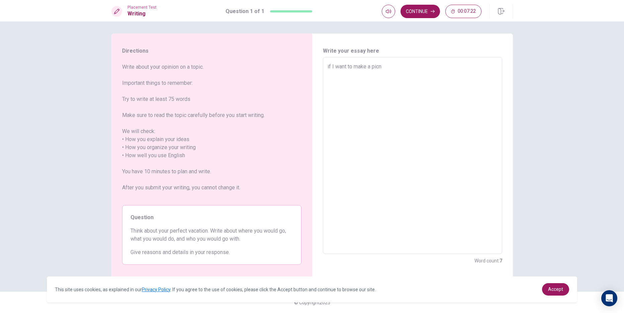
type textarea "if I want to make a picni"
type textarea "x"
type textarea "if I want to make a picnic"
type textarea "x"
type textarea "if I want to make a picnic"
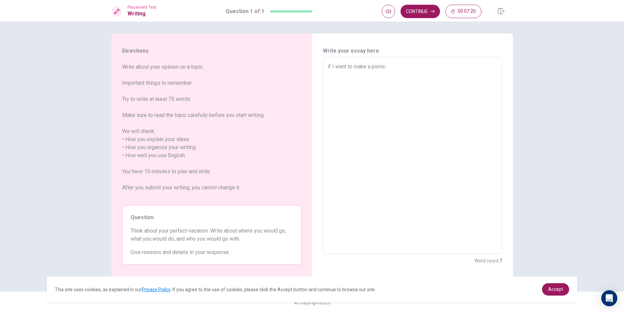
type textarea "x"
type textarea "if I want to make a picnic ,"
type textarea "x"
type textarea "if I want to make a picnic ,I"
type textarea "x"
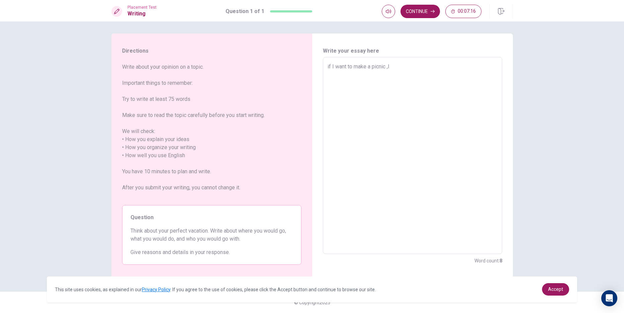
type textarea "if I want to make a picnic ,I"
type textarea "x"
type textarea "if I want to make a picnic ,I w"
type textarea "x"
type textarea "if I want to make a picnic ,I [GEOGRAPHIC_DATA]"
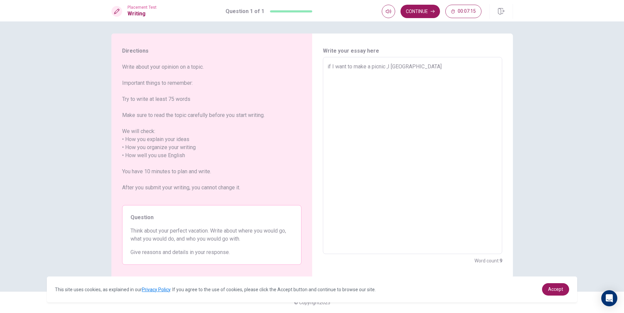
type textarea "x"
type textarea "if I want to make a picnic ,I wii"
type textarea "x"
type textarea "if I want to make a picnic ,I wiil"
type textarea "x"
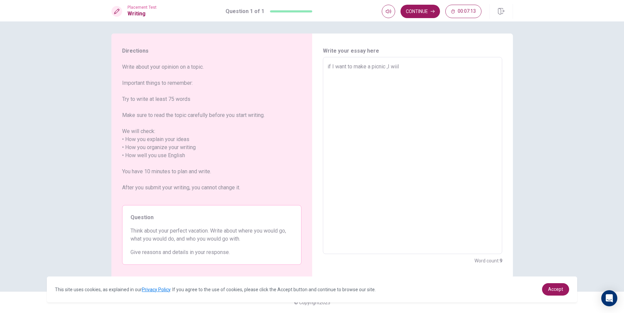
type textarea "if I want to make a picnic ,I wii"
type textarea "x"
type textarea "if I want to make a picnic ,I [GEOGRAPHIC_DATA]"
type textarea "x"
type textarea "if I want to make a picnic ,I wil"
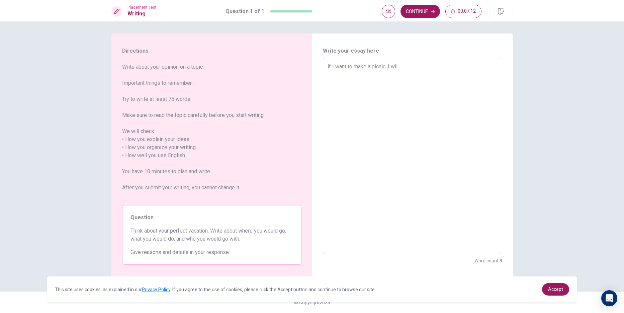
type textarea "x"
type textarea "if I want to make a picnic ,I will"
type textarea "x"
type textarea "if I want to make a picnic ,I will"
type textarea "x"
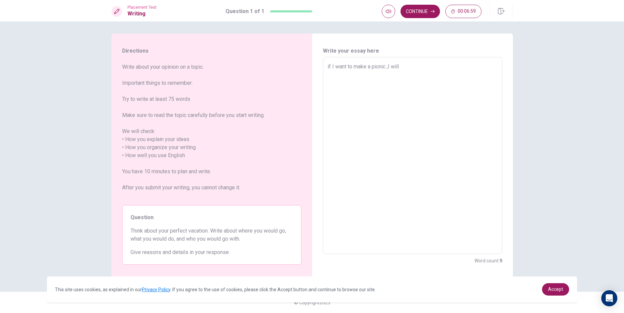
type textarea "if I want to make a picnic ,I will m"
type textarea "x"
type textarea "if I want to make a picnic ,I will ma"
type textarea "x"
type textarea "if I want to make a picnic ,I will mak"
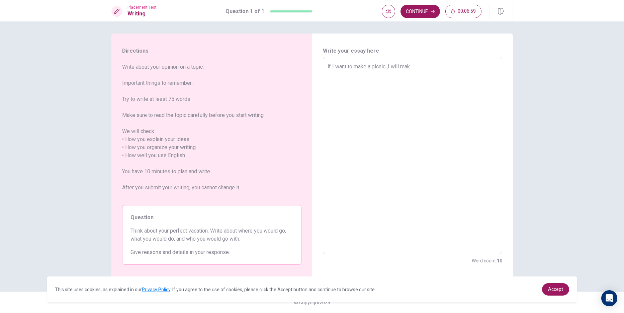
type textarea "x"
type textarea "if I want to make a picnic ,I will make"
type textarea "x"
type textarea "if I want to make a picnic ,I will make"
type textarea "x"
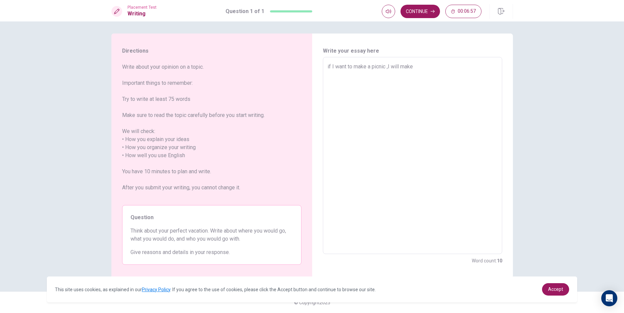
type textarea "if I want to make a picnic ,I will make s"
type textarea "x"
type textarea "if I want to make a picnic ,I will make su"
type textarea "x"
type textarea "if I want to make a picnic ,I will make sur"
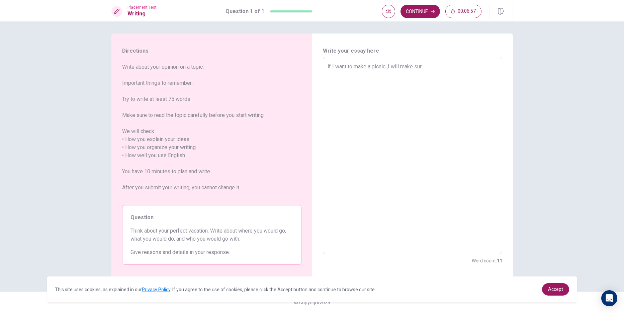
type textarea "x"
type textarea "if I want to make a picnic ,I will make sure"
type textarea "x"
type textarea "if I want to make a picnic ,I will make sure"
type textarea "x"
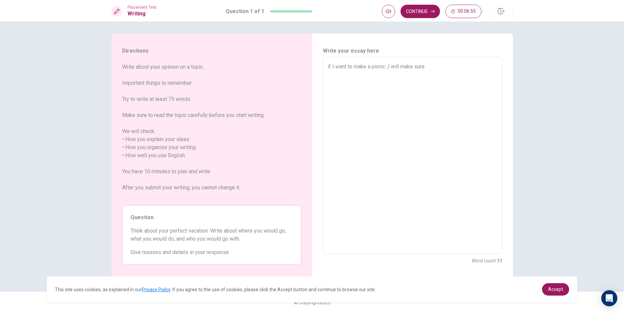
type textarea "if I want to make a picnic ,I will make sure w"
type textarea "x"
type textarea "if I want to make a picnic ,I will make sure wh"
type textarea "x"
type textarea "if I want to make a picnic ,I will make sure wha"
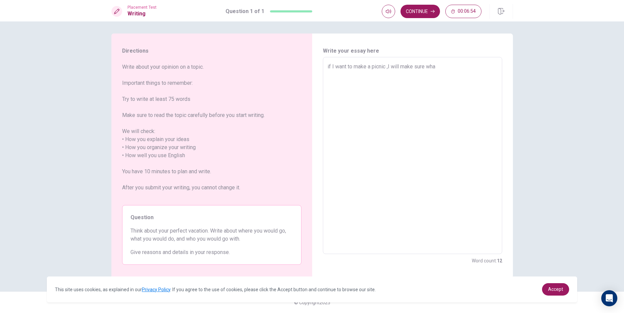
type textarea "x"
type textarea "if I want to make a picnic ,I will make sure what"
type textarea "x"
type textarea "if I want to make a picnic ,I will make sure what"
type textarea "x"
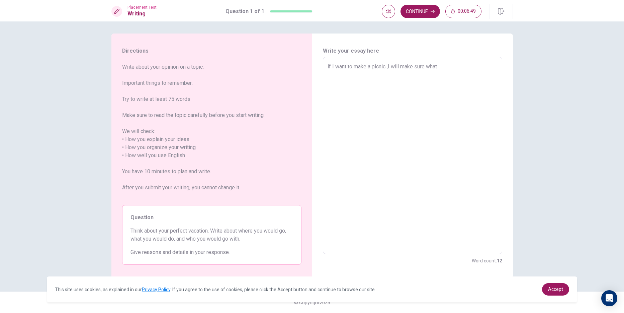
type textarea "if I want to make a picnic ,I will make sure what k"
type textarea "x"
type textarea "if I want to make a picnic ,I will make sure what ki"
type textarea "x"
type textarea "if I want to make a picnic ,I will make sure what kin"
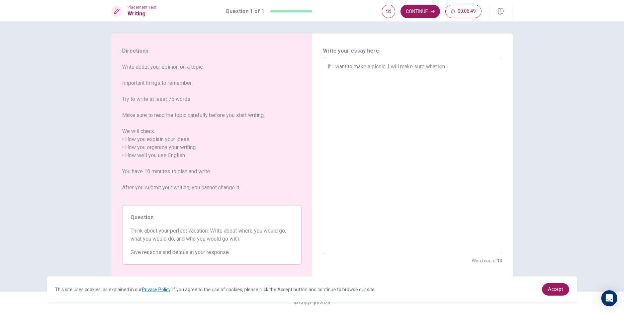
type textarea "x"
type textarea "if I want to make a picnic ,I will make sure what kind"
type textarea "x"
type textarea "if I want to make a picnic ,I will make sure what kind"
type textarea "x"
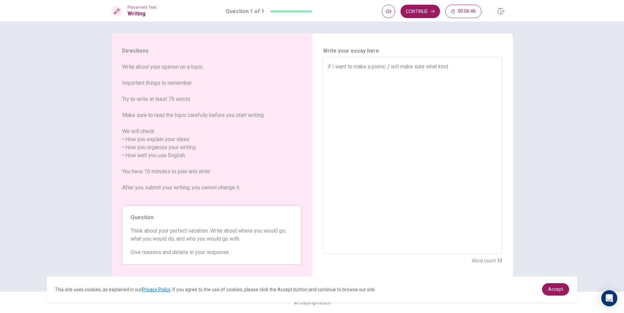
type textarea "if I want to make a picnic ,I will make sure what kind o"
type textarea "x"
type textarea "if I want to make a picnic ,I will make sure what kind of"
type textarea "x"
type textarea "if I want to make a picnic ,I will make sure what kind of"
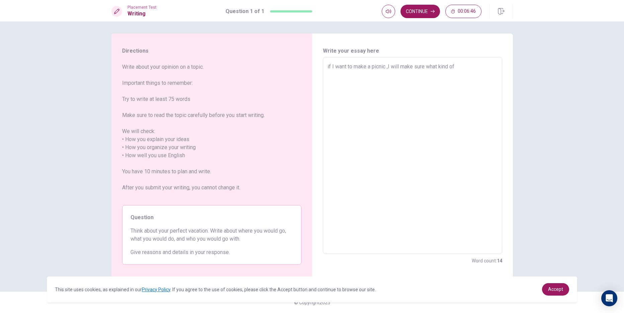
type textarea "x"
type textarea "if I want to make a picnic ,I will make sure what kind of f"
type textarea "x"
type textarea "if I want to make a picnic ,I will make sure what kind of fo"
type textarea "x"
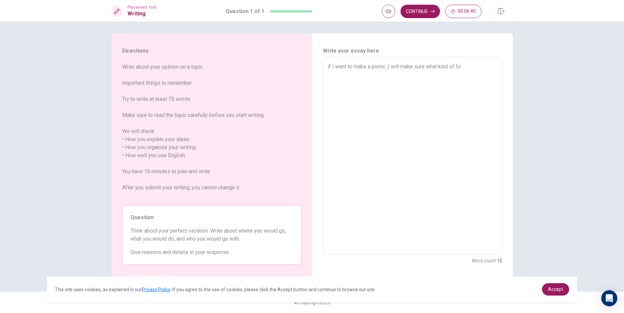
type textarea "if I want to make a picnic ,I will make sure what kind of foo"
type textarea "x"
type textarea "if I want to make a picnic ,I will make sure what kind of food"
type textarea "x"
type textarea "if I want to make a picnic ,I will make sure what kind of food"
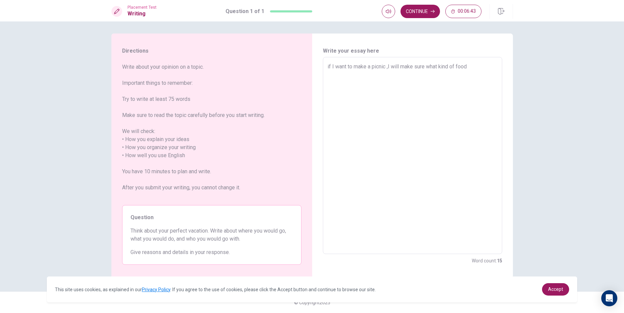
type textarea "x"
type textarea "if I want to make a picnic ,I will make sure what kind of food t"
type textarea "x"
type textarea "if I want to make a picnic ,I will make sure what kind of food th"
type textarea "x"
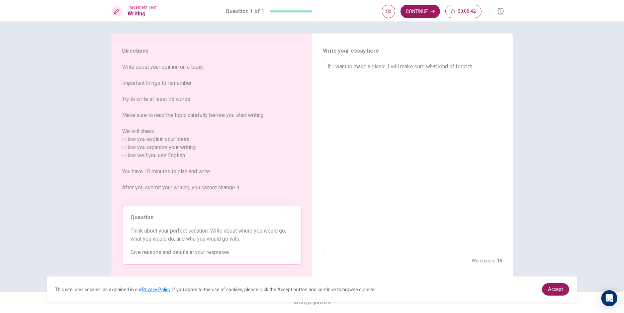
type textarea "if I want to make a picnic ,I will make sure what kind of food the"
type textarea "x"
type textarea "if I want to make a picnic ,I will make sure what kind of food they"
type textarea "x"
type textarea "if I want to make a picnic ,I will make sure what kind of food they"
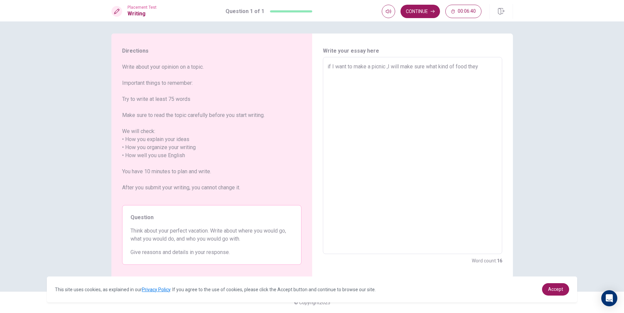
type textarea "x"
type textarea "if I want to make a picnic ,I will make sure what kind of food they a"
type textarea "x"
type textarea "if I want to make a picnic ,I will make sure what kind of food they al"
click at [420, 11] on button "Continue" at bounding box center [421, 11] width 40 height 13
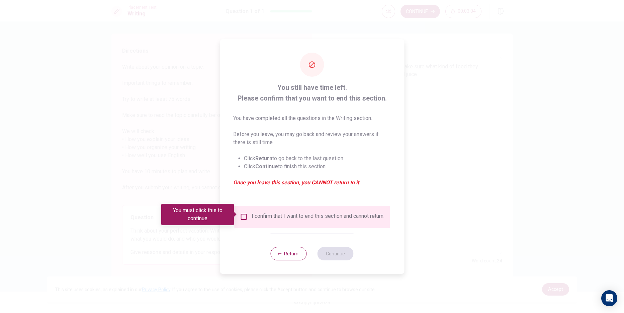
click at [245, 214] on input "You must click this to continue" at bounding box center [244, 217] width 8 height 8
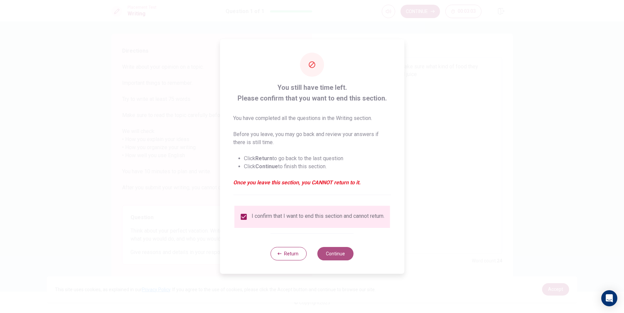
click at [328, 251] on button "Continue" at bounding box center [336, 253] width 36 height 13
